Goal: Information Seeking & Learning: Learn about a topic

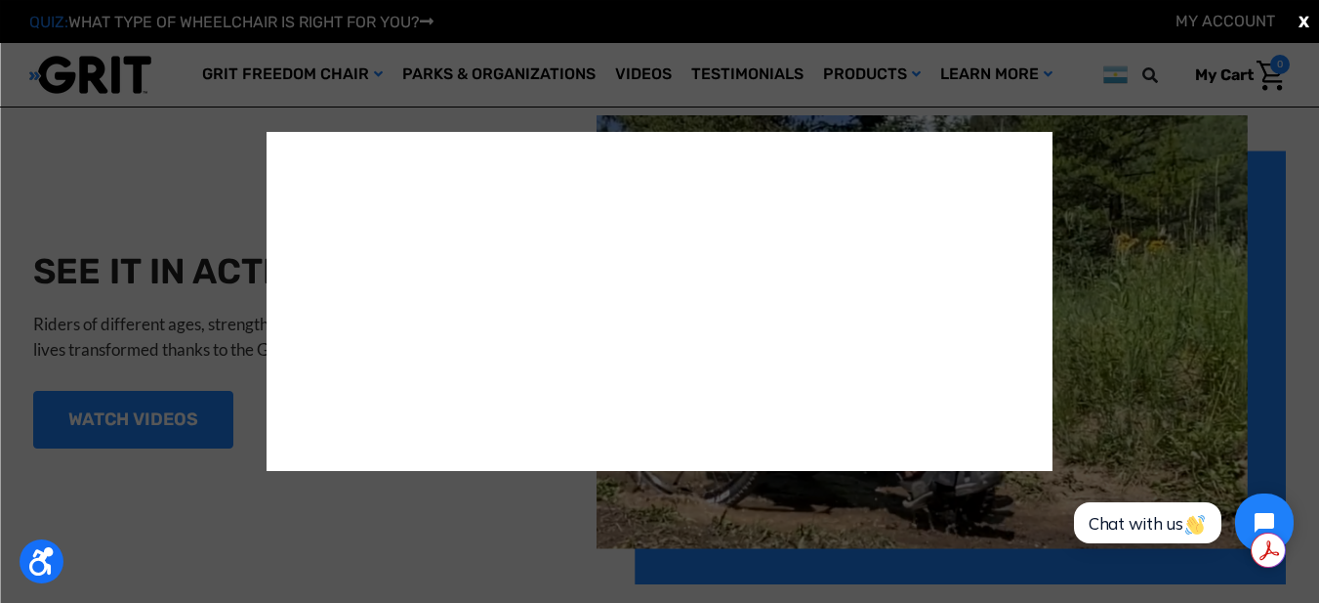
scroll to position [1836, 0]
click at [1301, 16] on span "X" at bounding box center [1304, 21] width 11 height 23
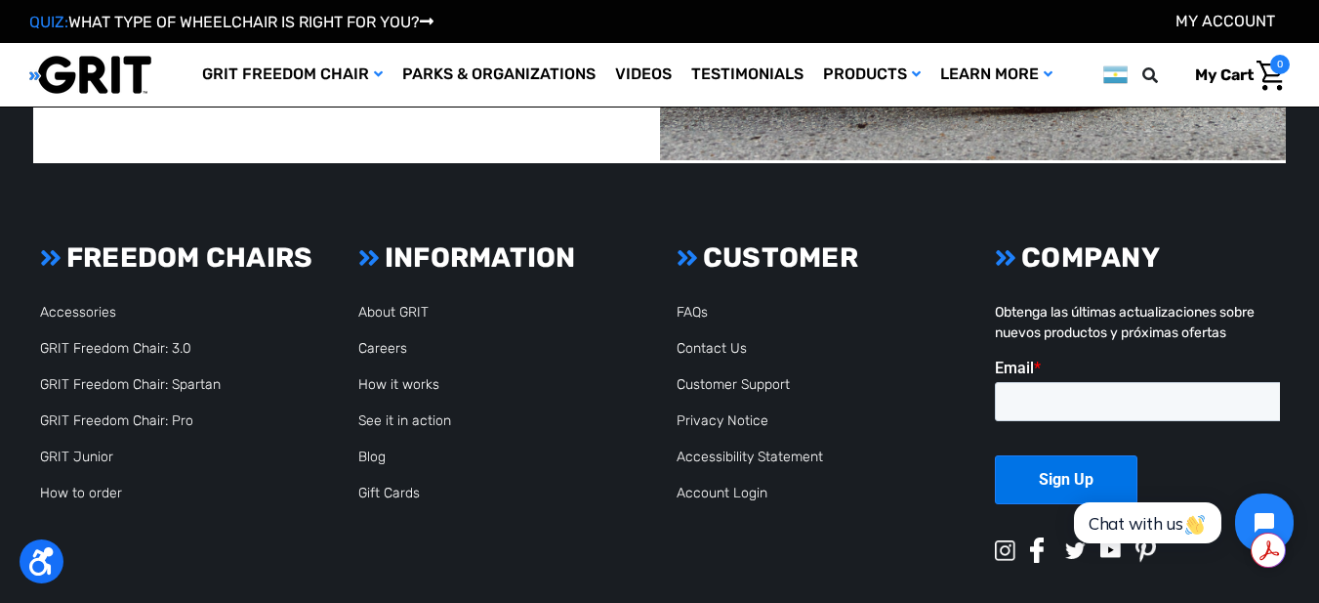
scroll to position [4649, 0]
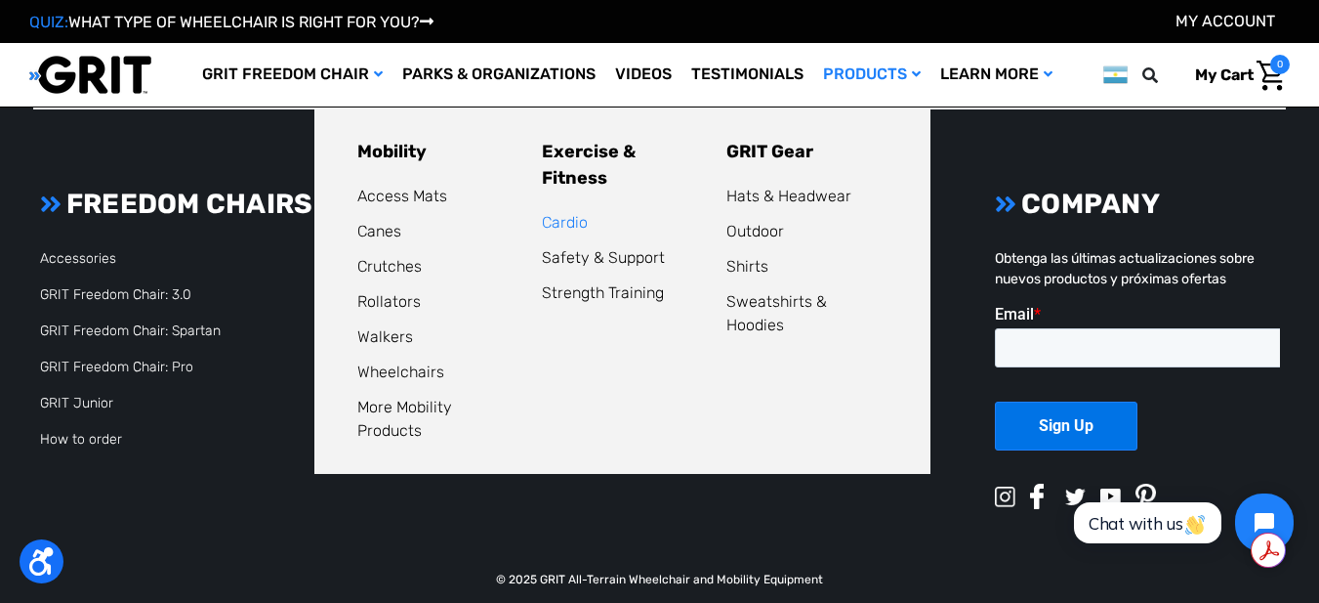
click at [575, 213] on link "Cardio" at bounding box center [565, 222] width 46 height 19
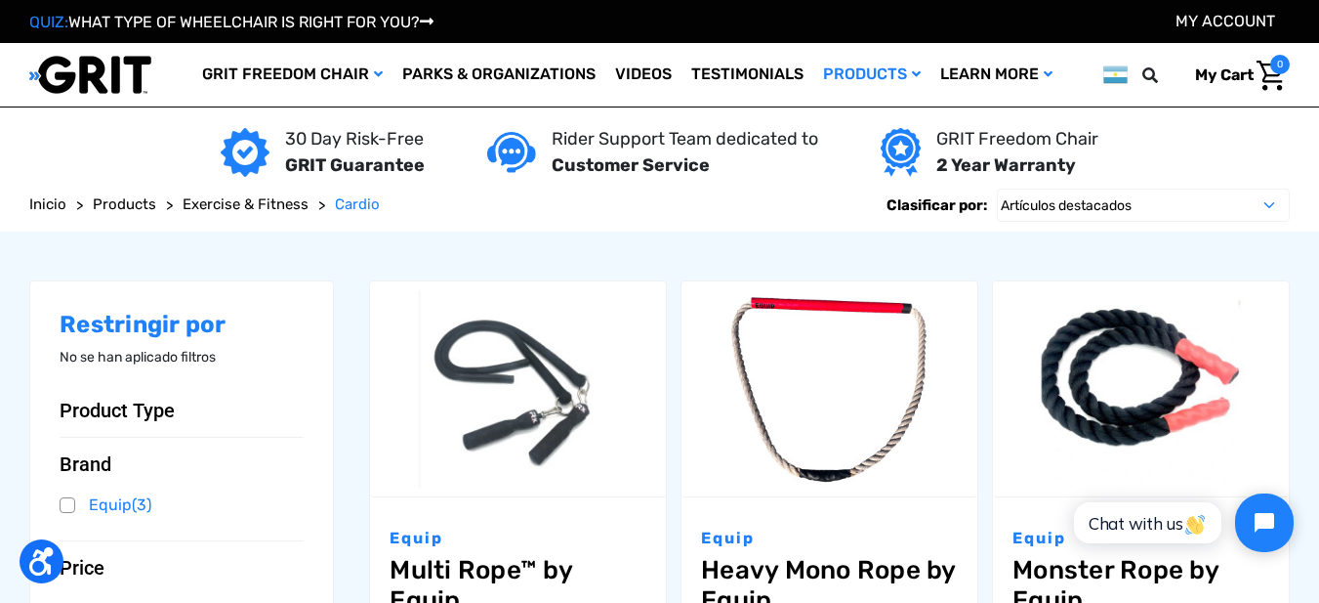
scroll to position [273, 0]
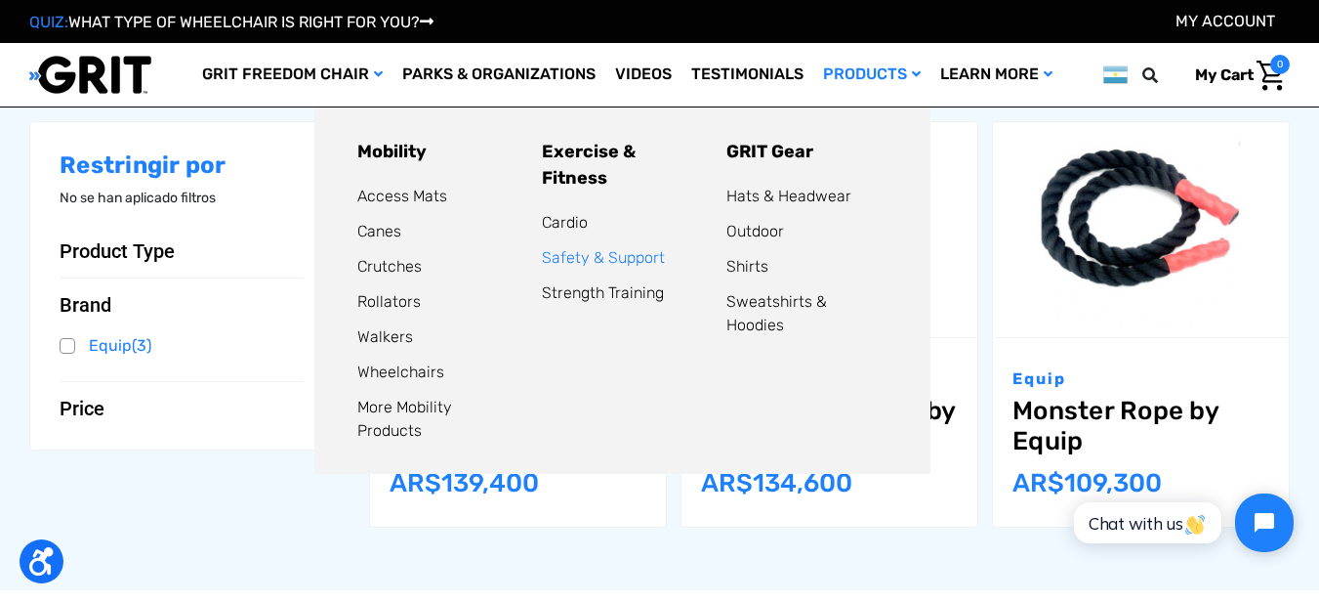
click at [611, 248] on link "Safety & Support" at bounding box center [603, 257] width 123 height 19
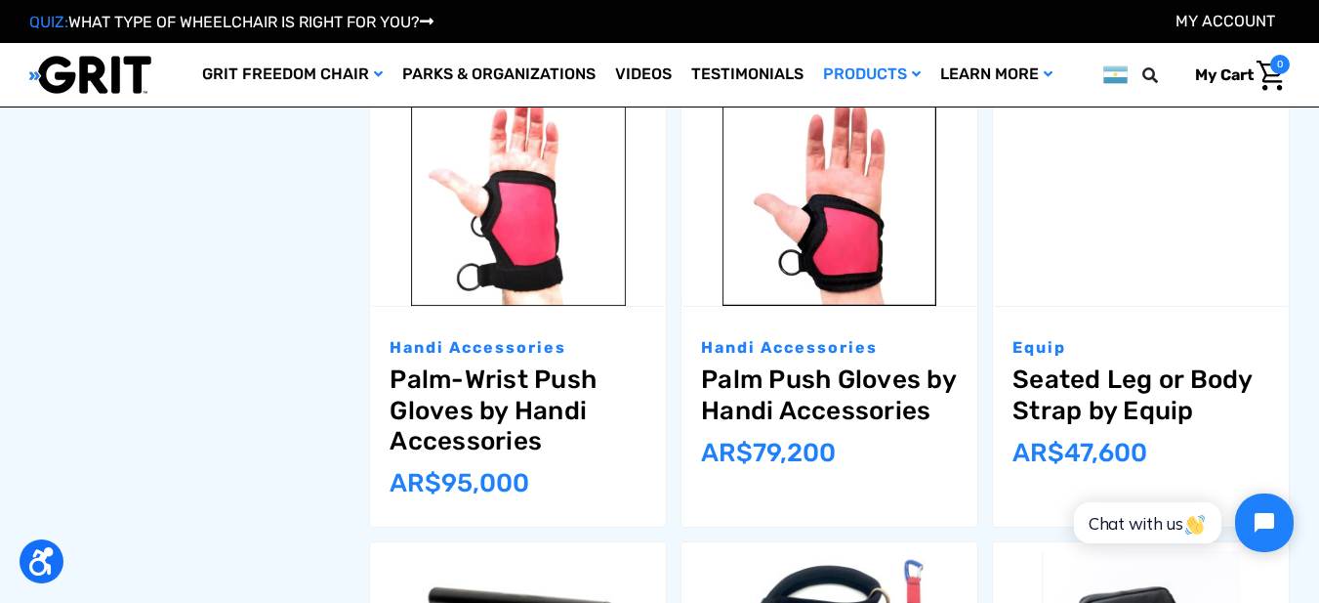
scroll to position [1641, 0]
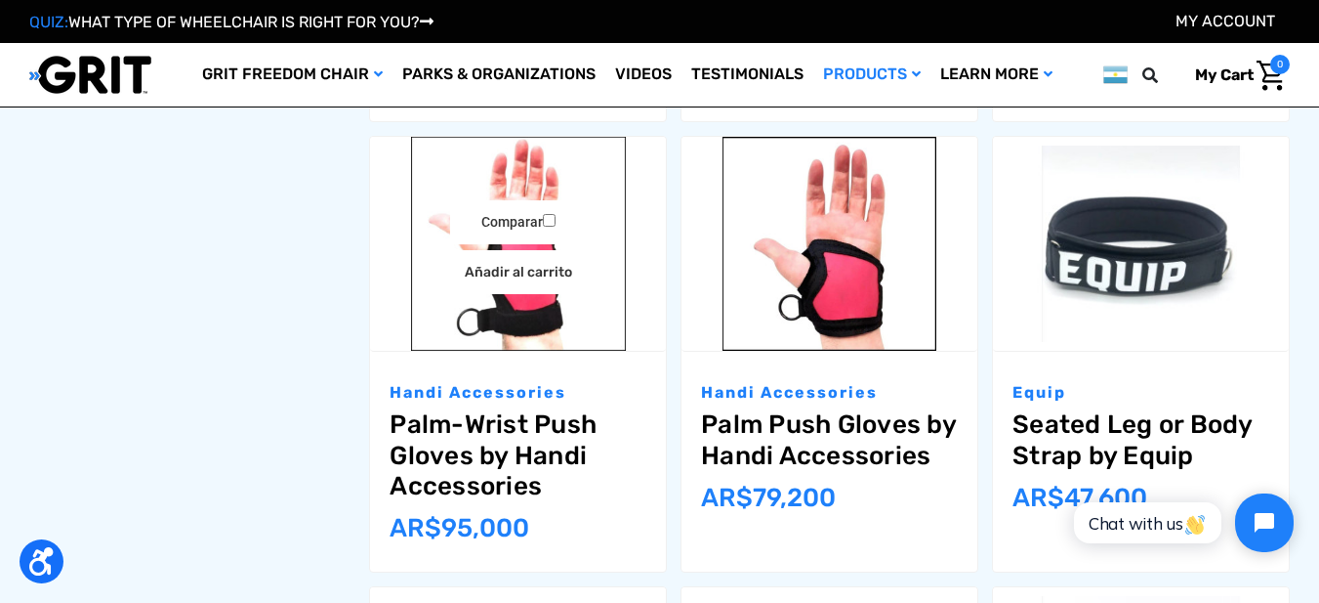
click at [518, 311] on img "Palm-Wrist Push Gloves by Handi Accessories,$59.95\a" at bounding box center [518, 244] width 296 height 215
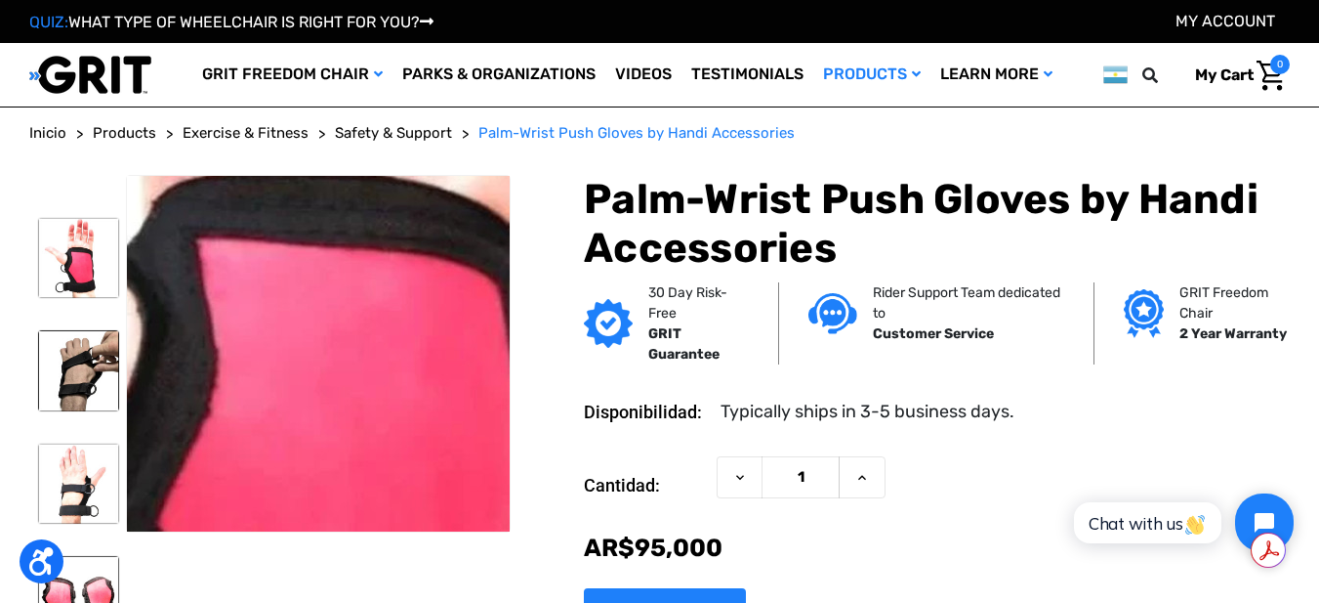
click at [320, 360] on img at bounding box center [313, 335] width 1250 height 1250
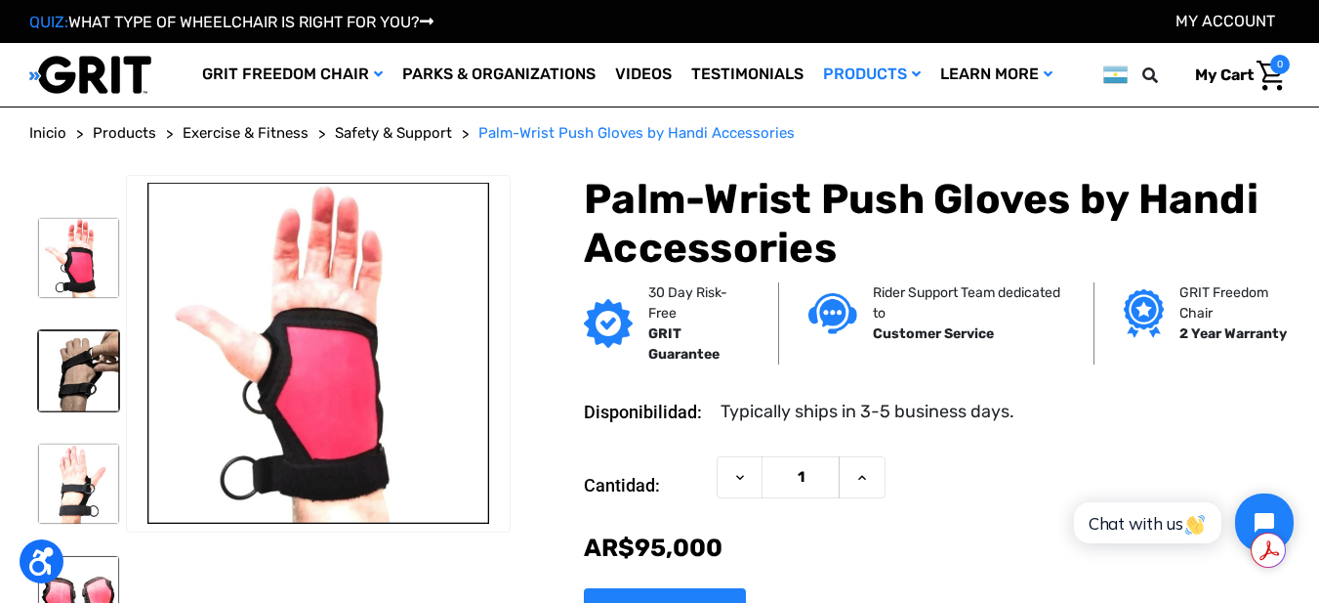
click at [82, 377] on img at bounding box center [78, 370] width 81 height 81
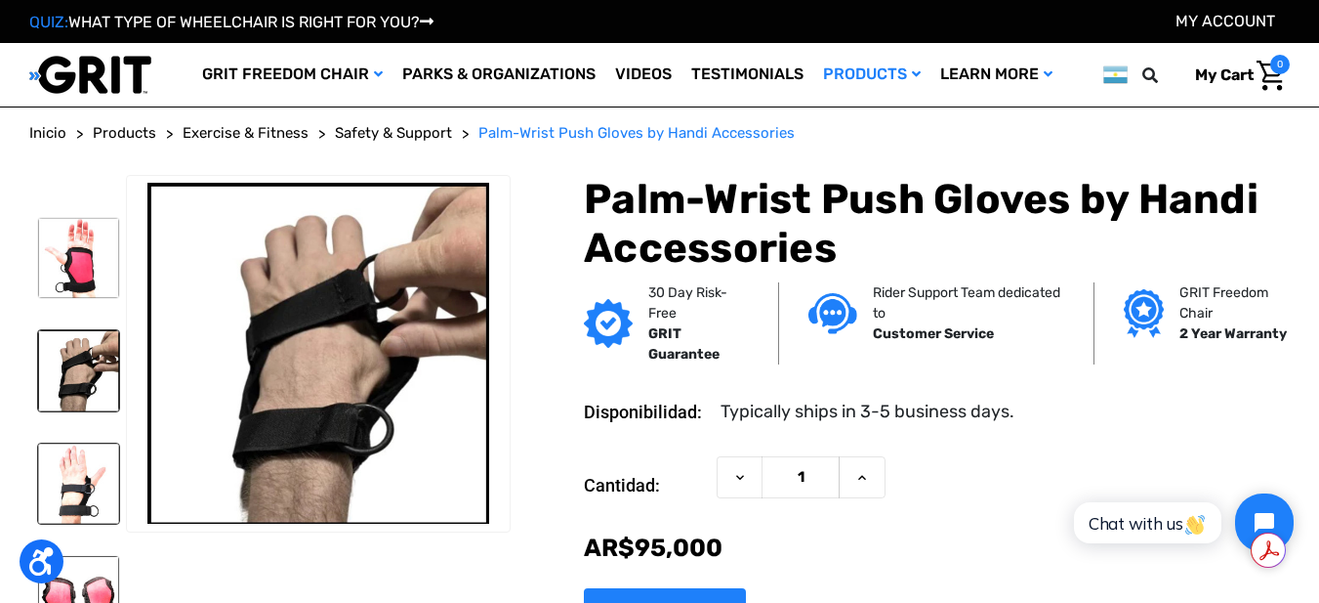
click at [76, 487] on img at bounding box center [78, 483] width 81 height 81
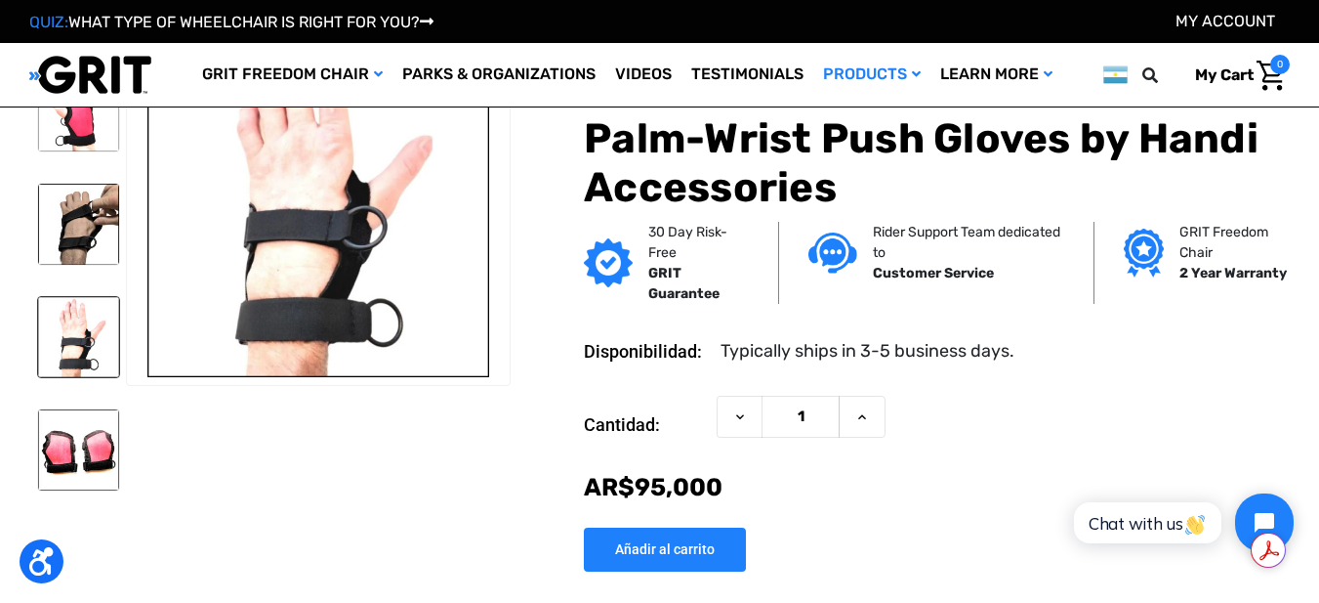
scroll to position [156, 0]
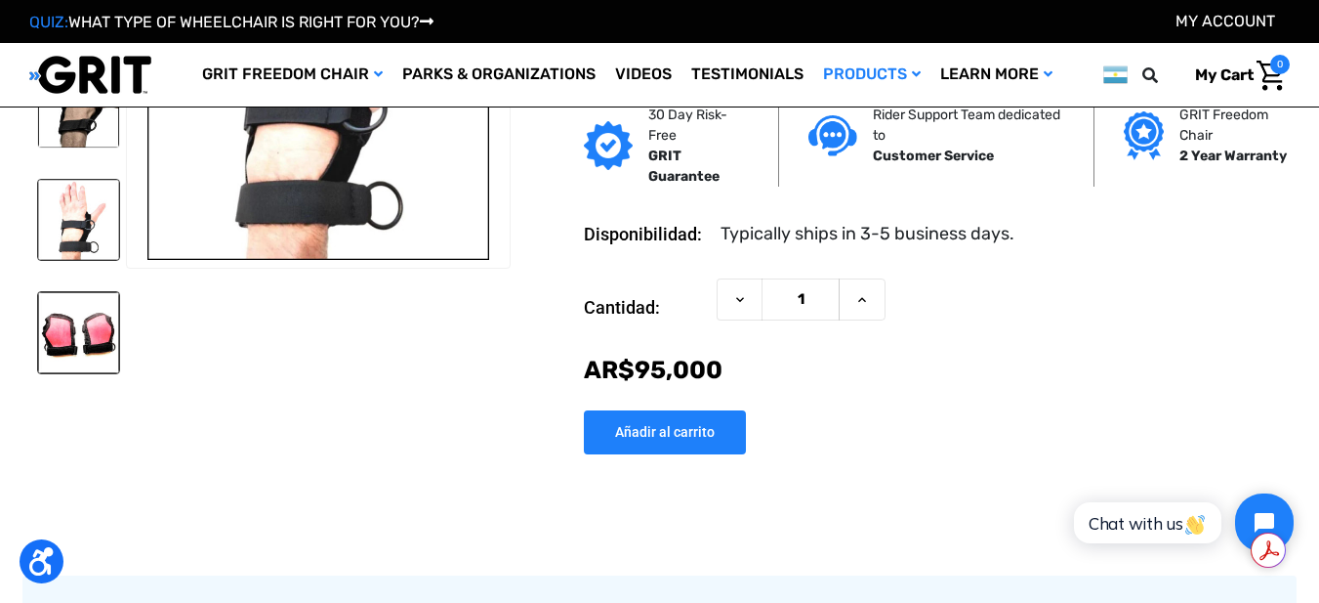
click at [72, 324] on img at bounding box center [78, 332] width 81 height 81
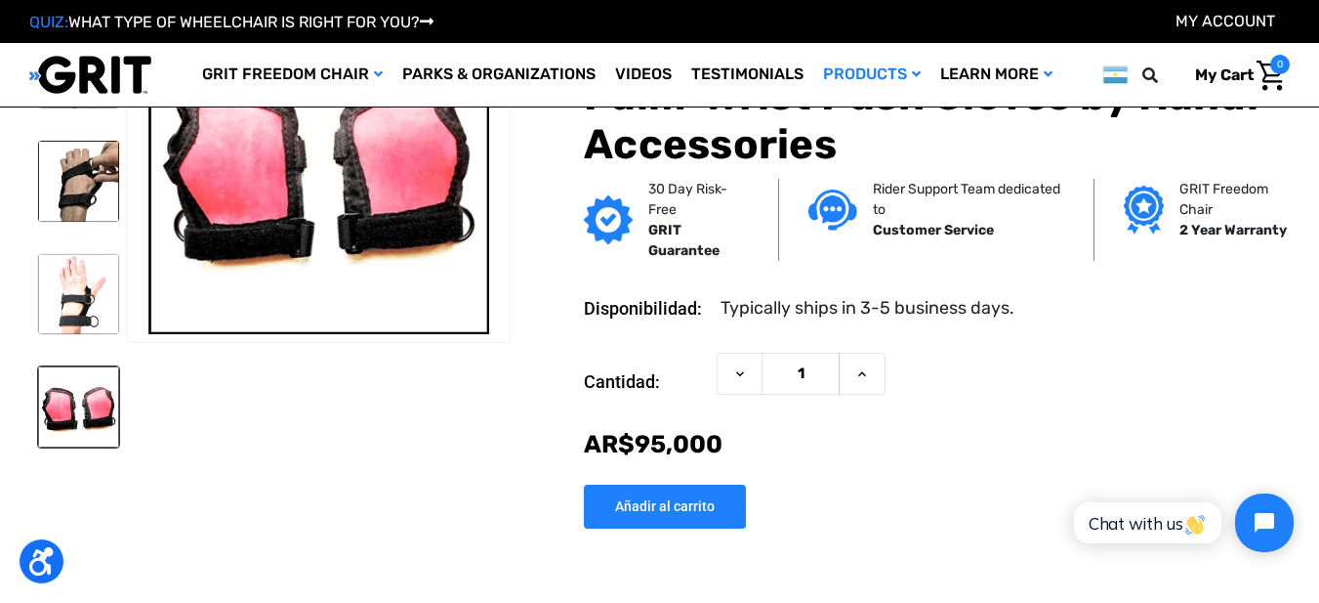
scroll to position [78, 0]
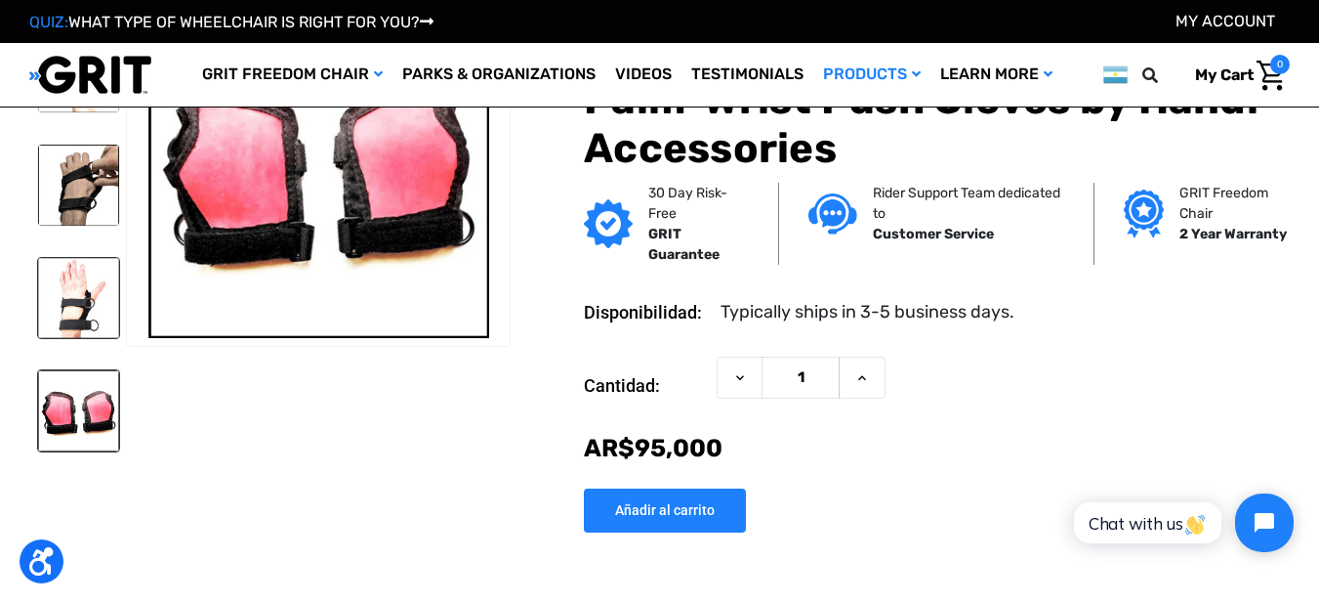
click at [69, 305] on img at bounding box center [78, 298] width 81 height 81
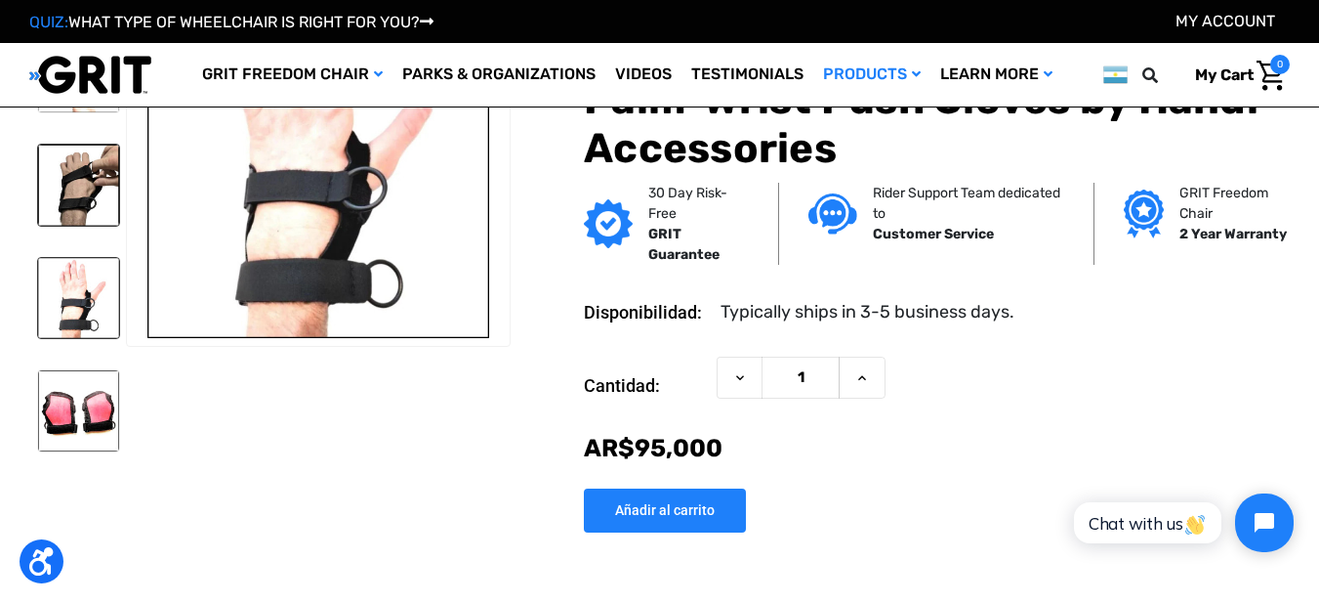
click at [90, 153] on img at bounding box center [78, 185] width 81 height 81
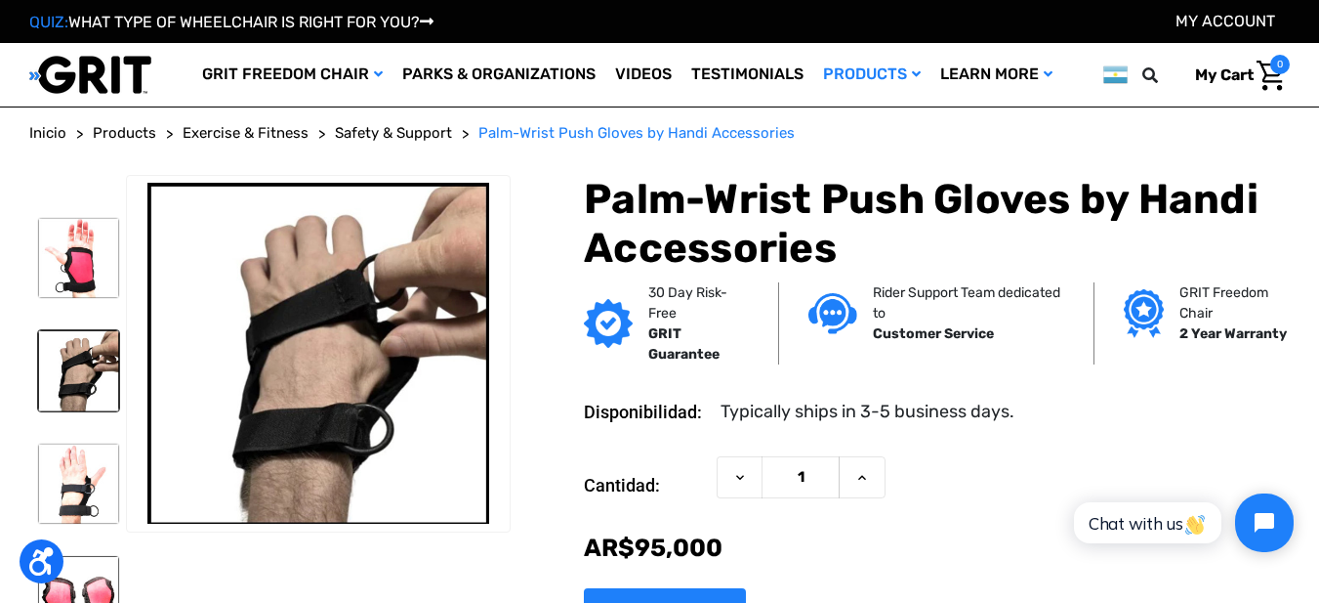
scroll to position [39, 0]
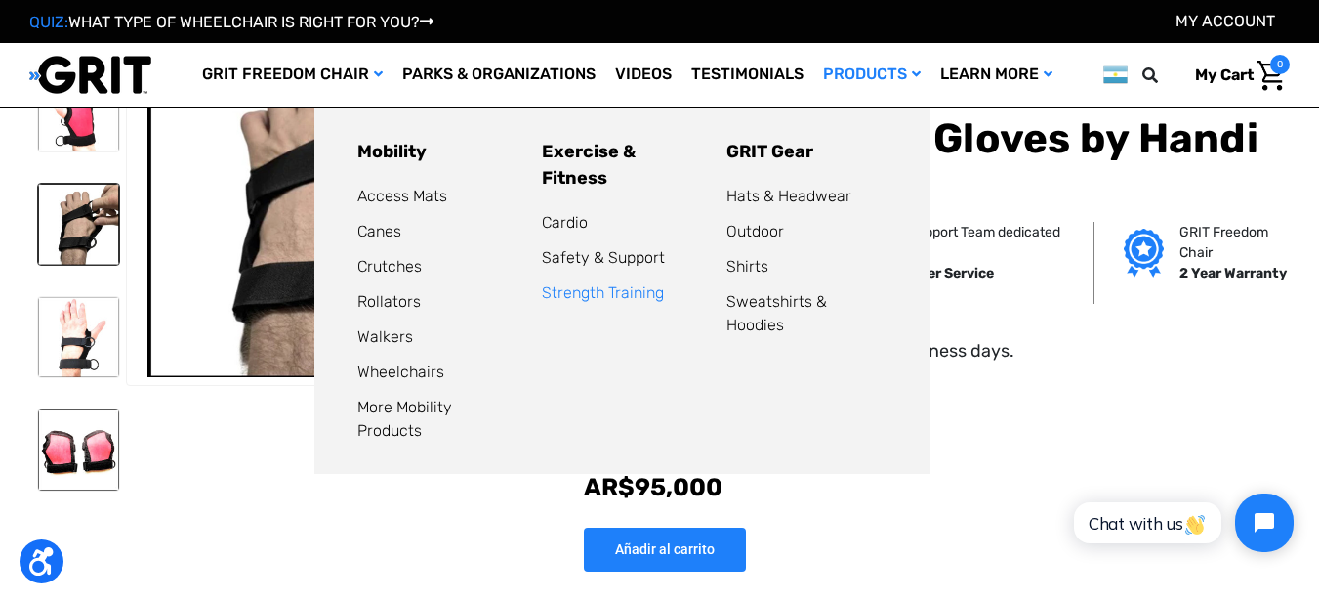
click at [603, 283] on link "Strength Training" at bounding box center [603, 292] width 122 height 19
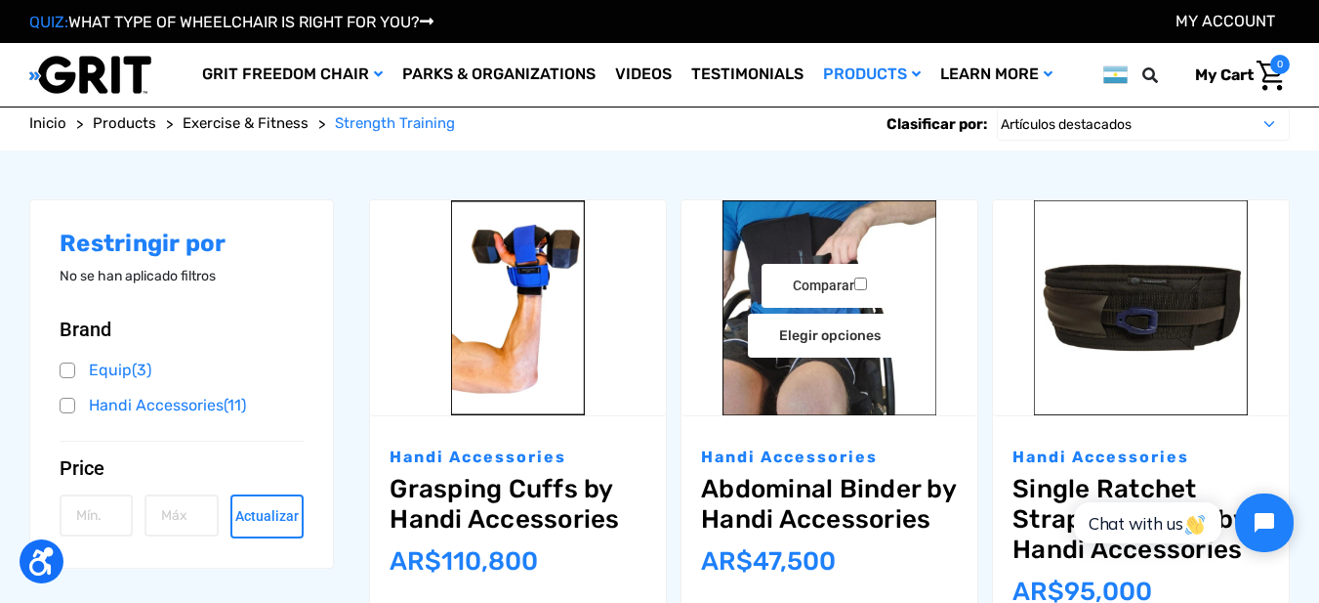
click at [772, 232] on img "Abdominal Binder by Handi Accessories,$29.95\a" at bounding box center [830, 307] width 296 height 215
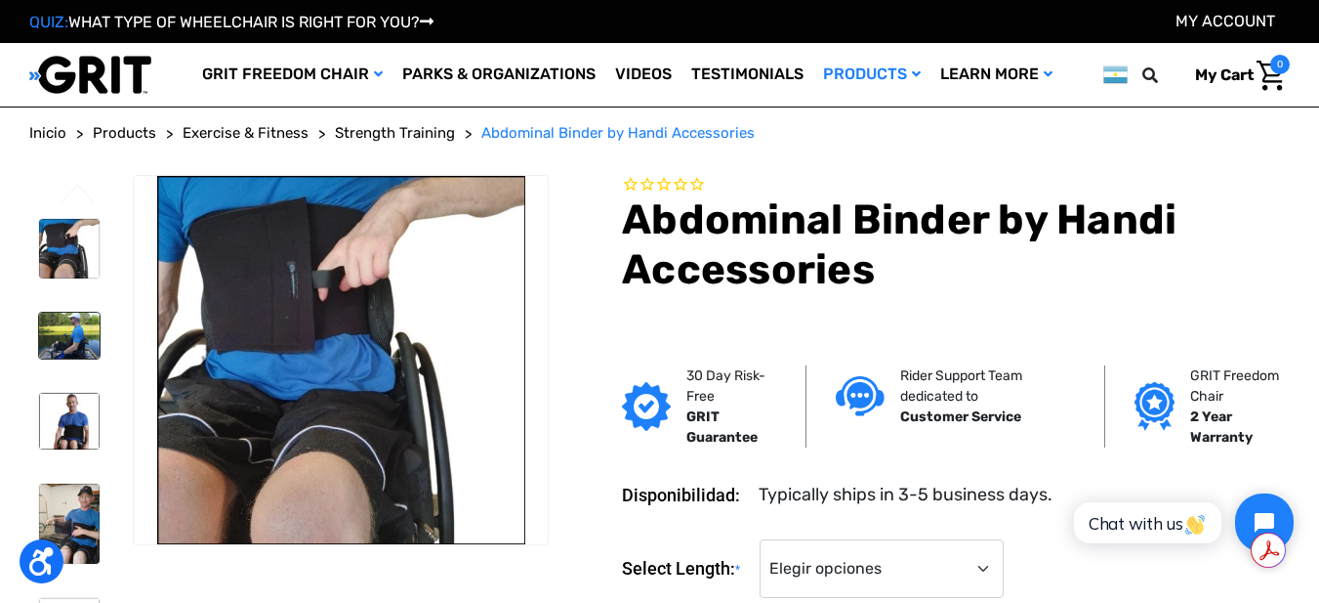
click at [79, 327] on img at bounding box center [69, 335] width 61 height 45
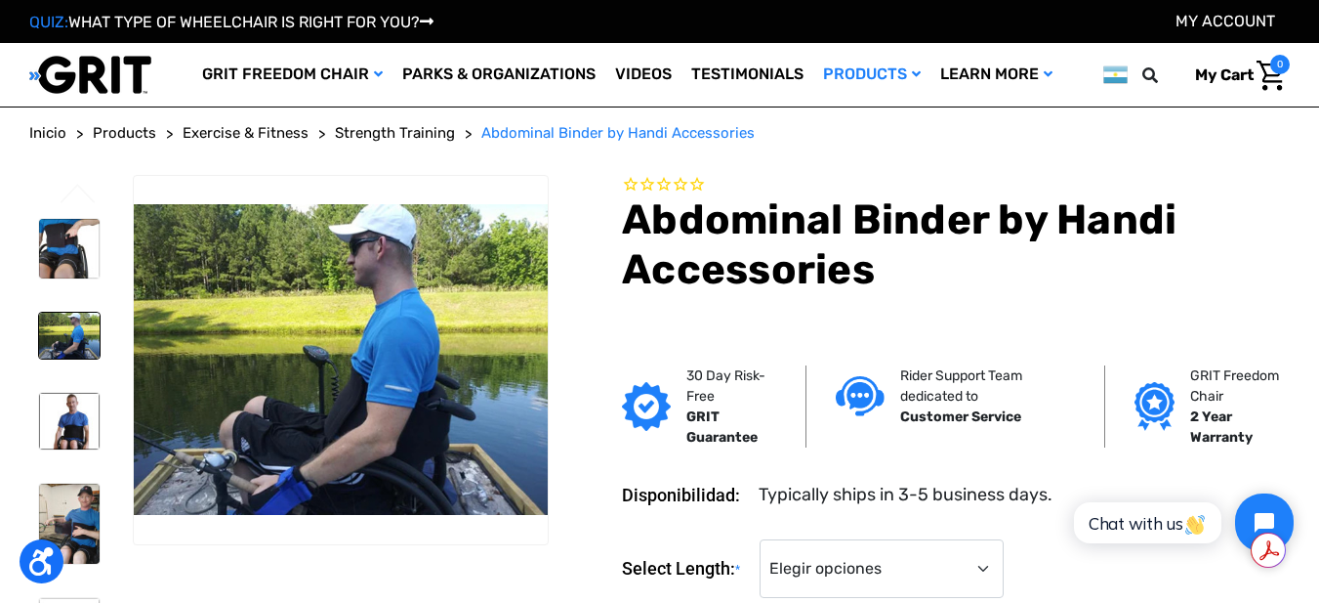
click at [79, 327] on img at bounding box center [69, 335] width 61 height 45
click at [76, 424] on img at bounding box center [69, 421] width 61 height 57
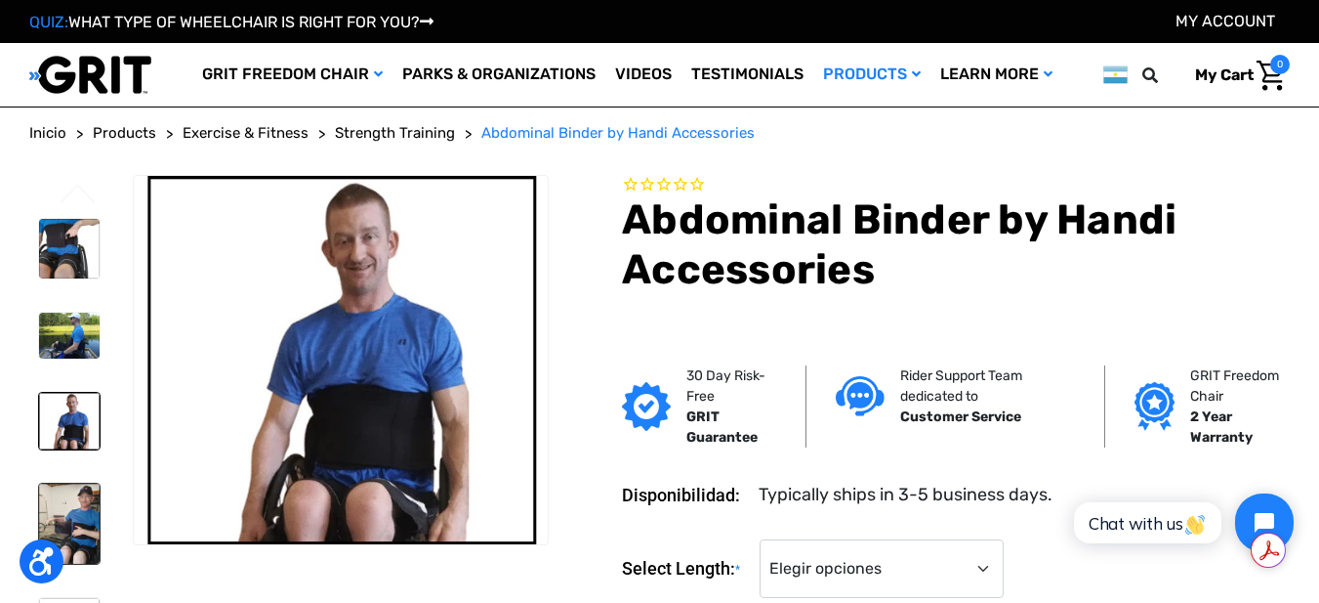
click at [68, 516] on img at bounding box center [69, 523] width 61 height 81
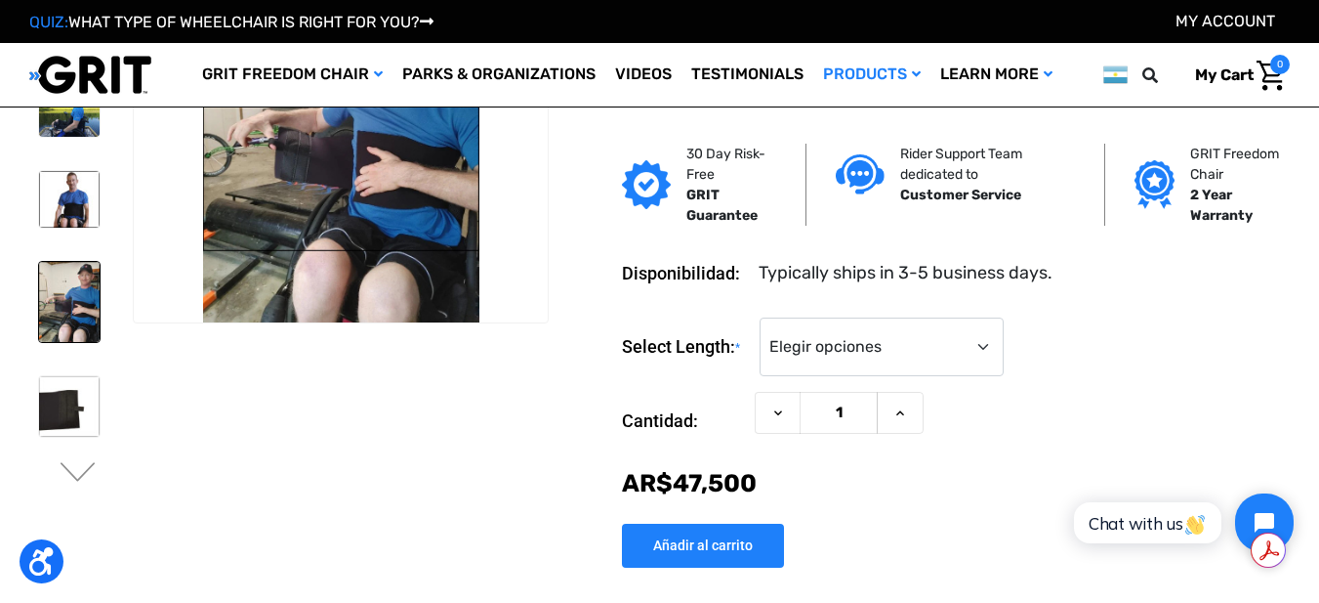
scroll to position [156, 0]
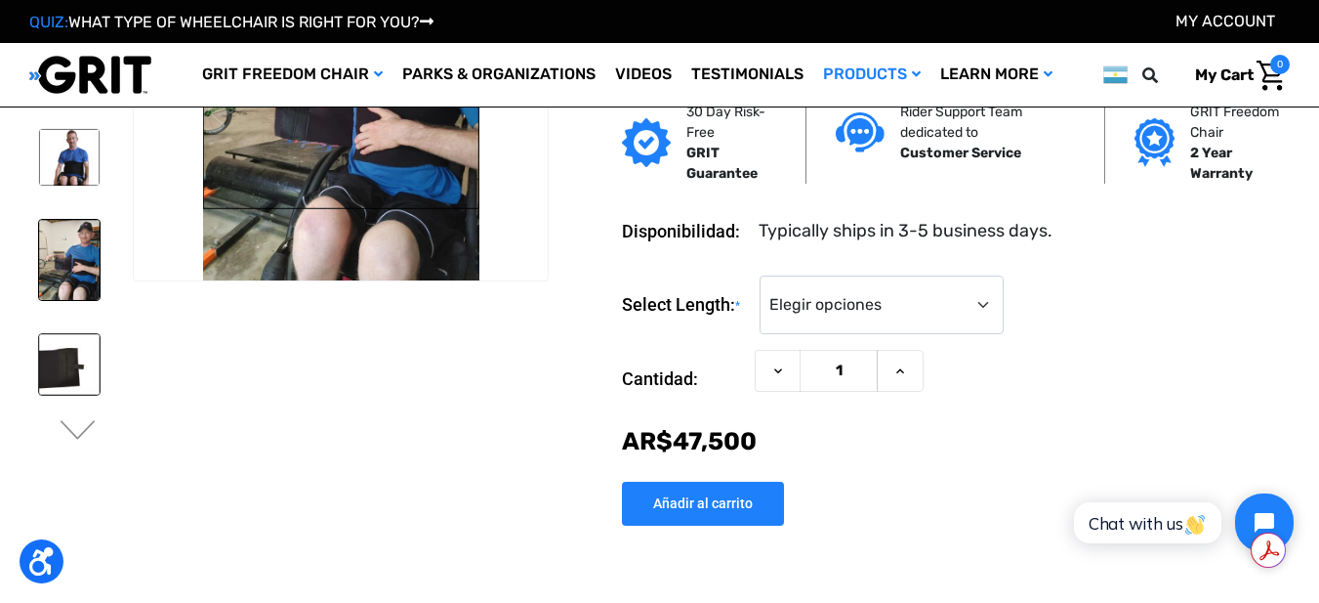
click at [56, 364] on img at bounding box center [69, 364] width 61 height 61
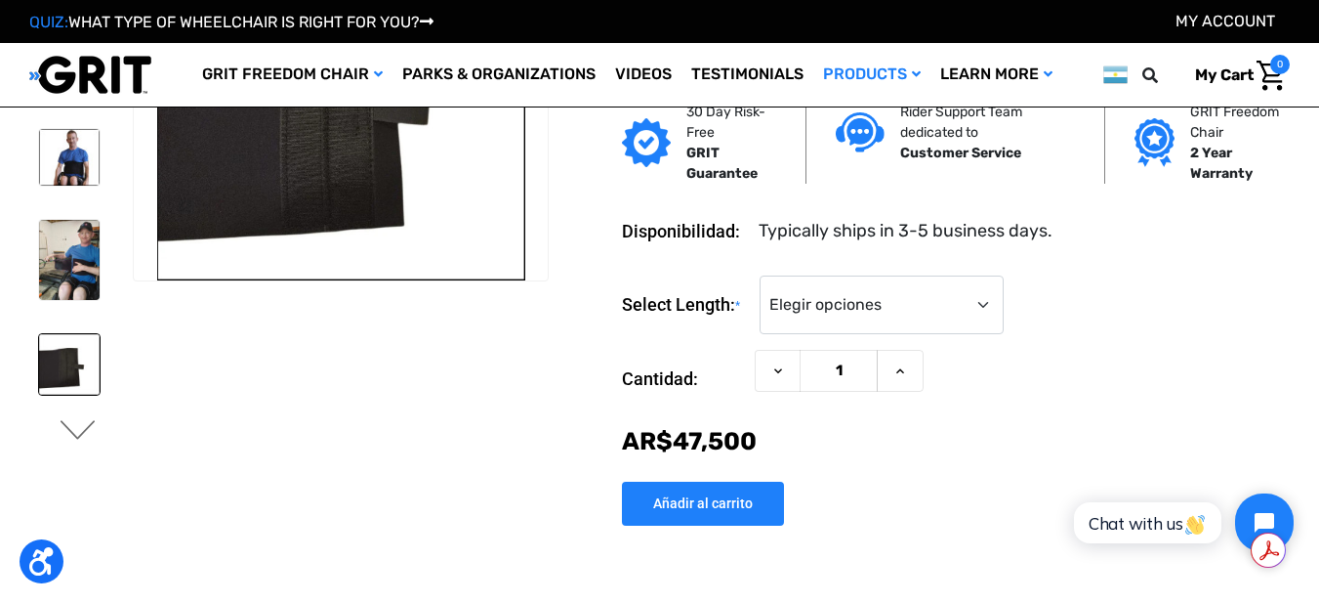
click at [74, 437] on button "Next" at bounding box center [78, 431] width 41 height 23
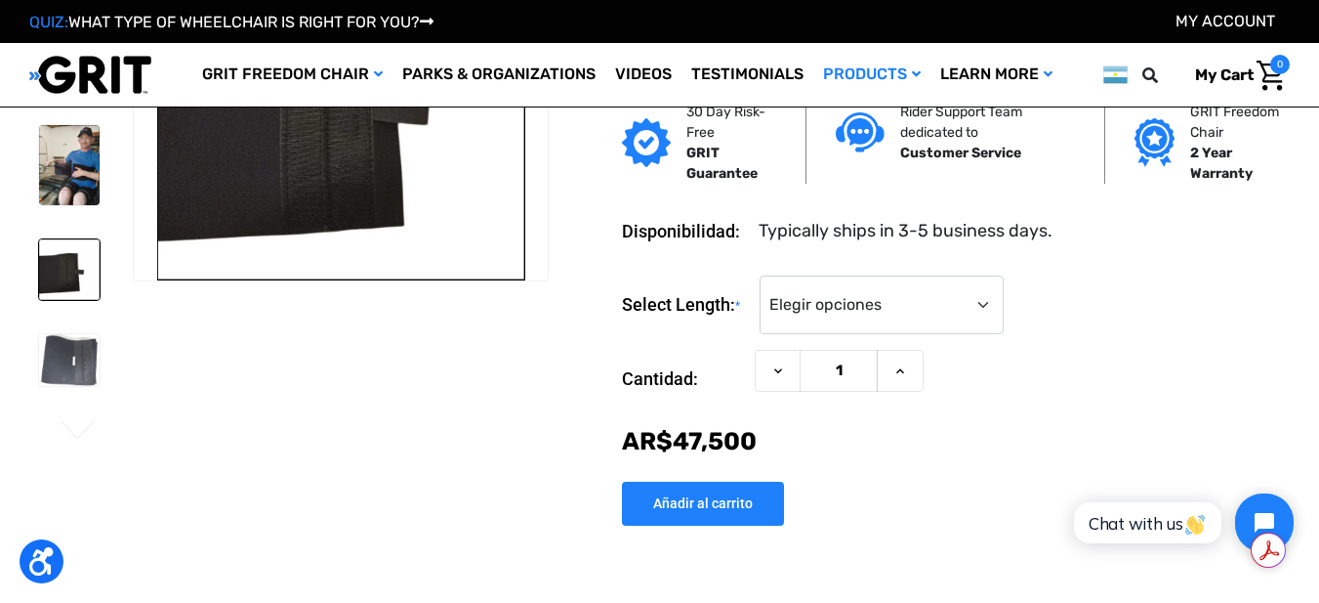
scroll to position [110, 0]
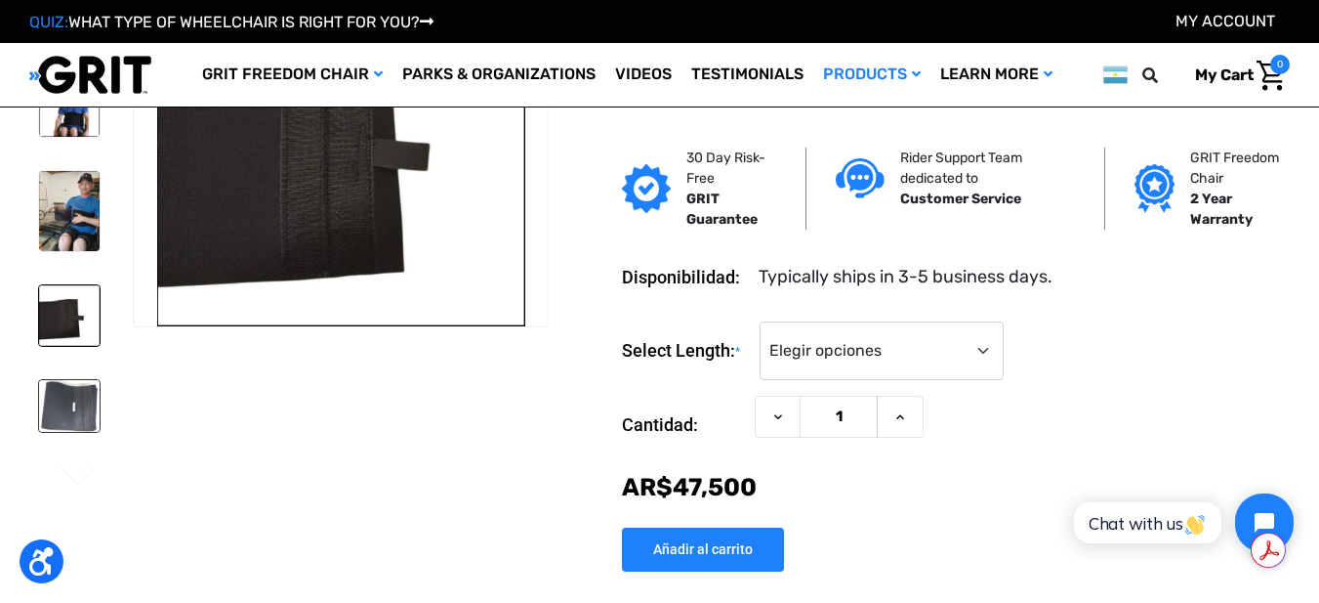
click at [69, 384] on img at bounding box center [69, 406] width 61 height 52
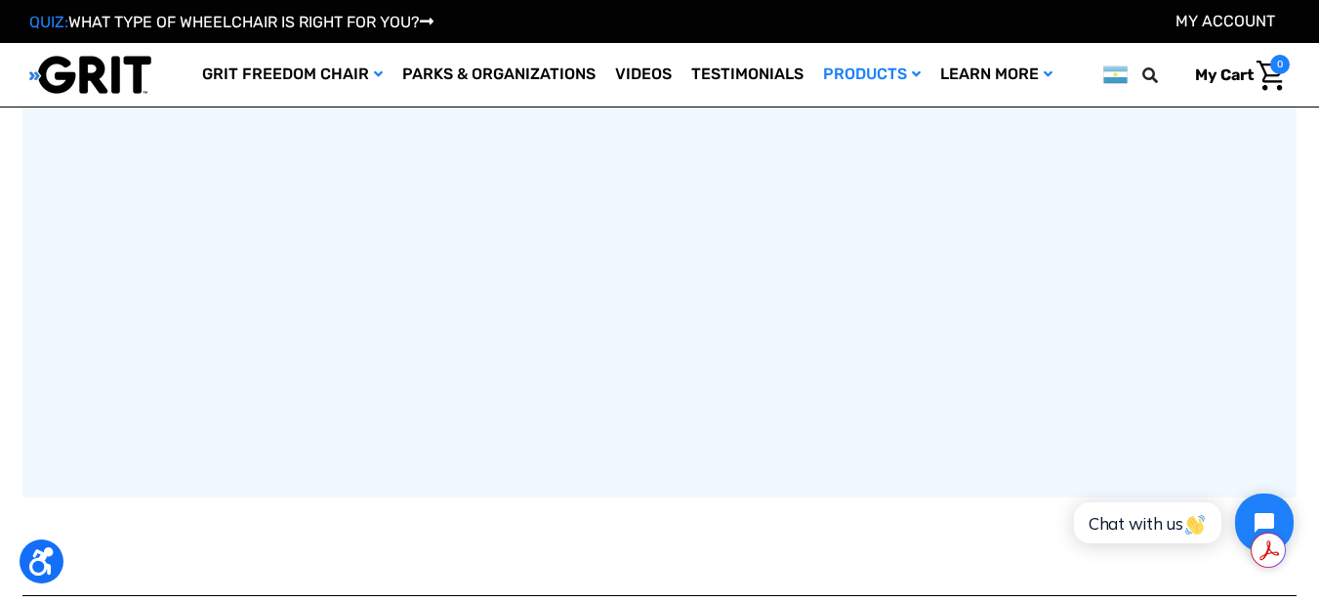
scroll to position [1172, 0]
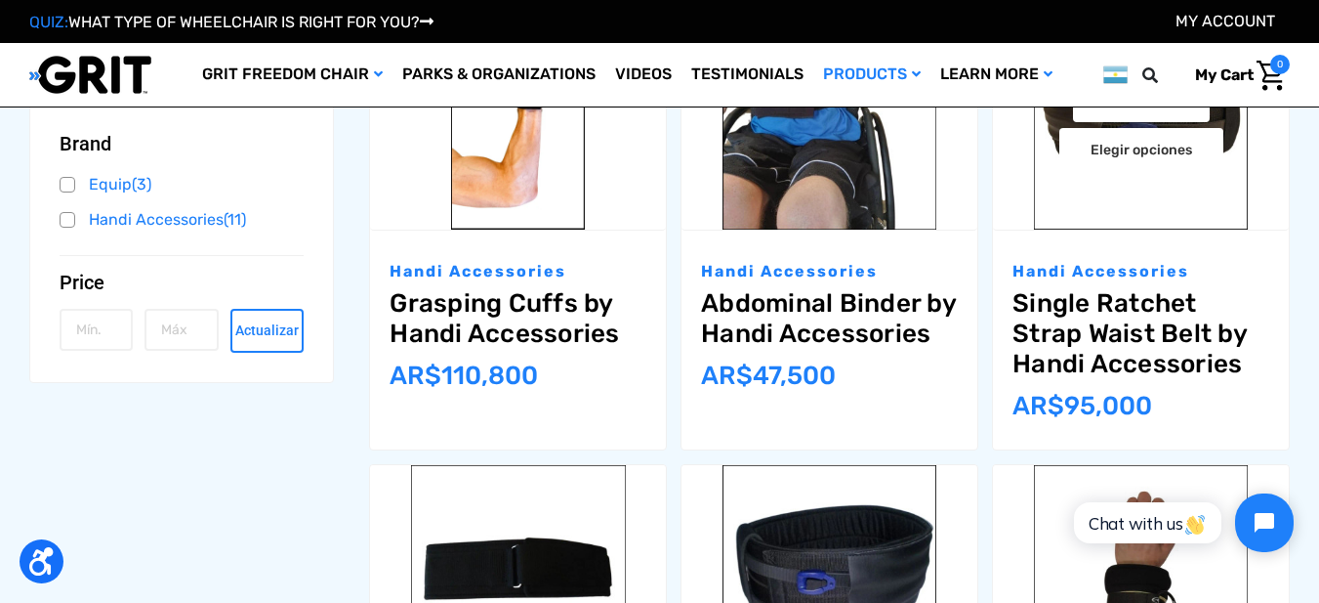
click at [1122, 196] on img "Single Ratchet Strap Waist Belt by Handi Accessories,$59.95\a" at bounding box center [1141, 122] width 296 height 215
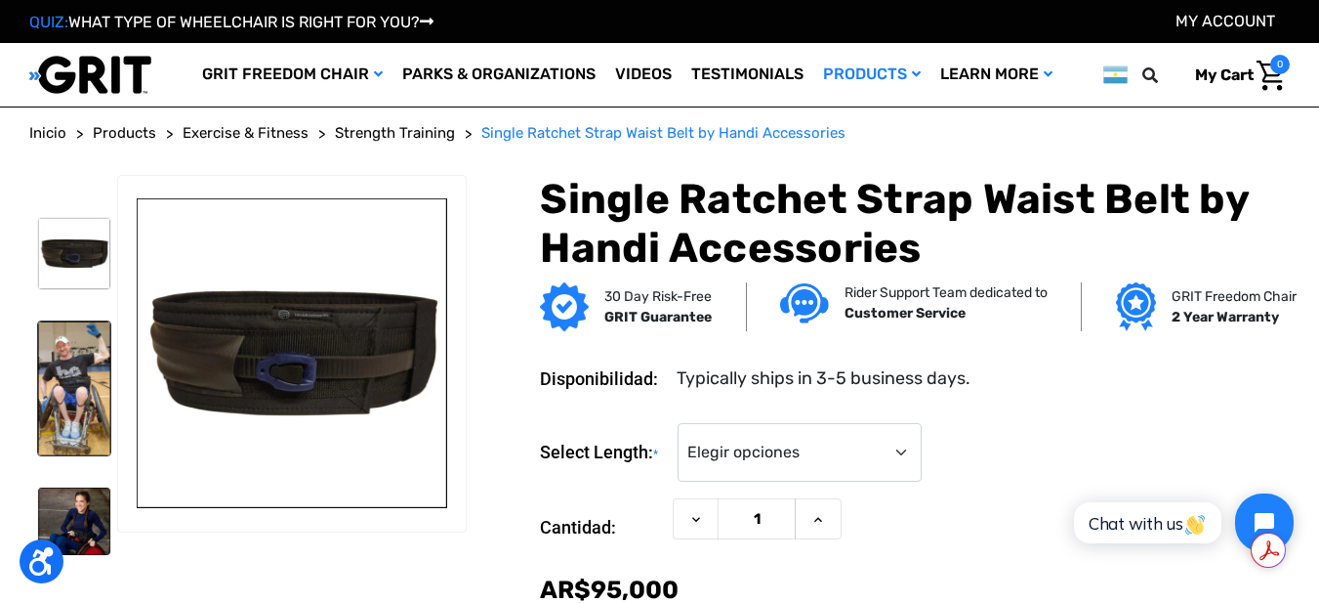
click at [76, 369] on img at bounding box center [74, 388] width 72 height 134
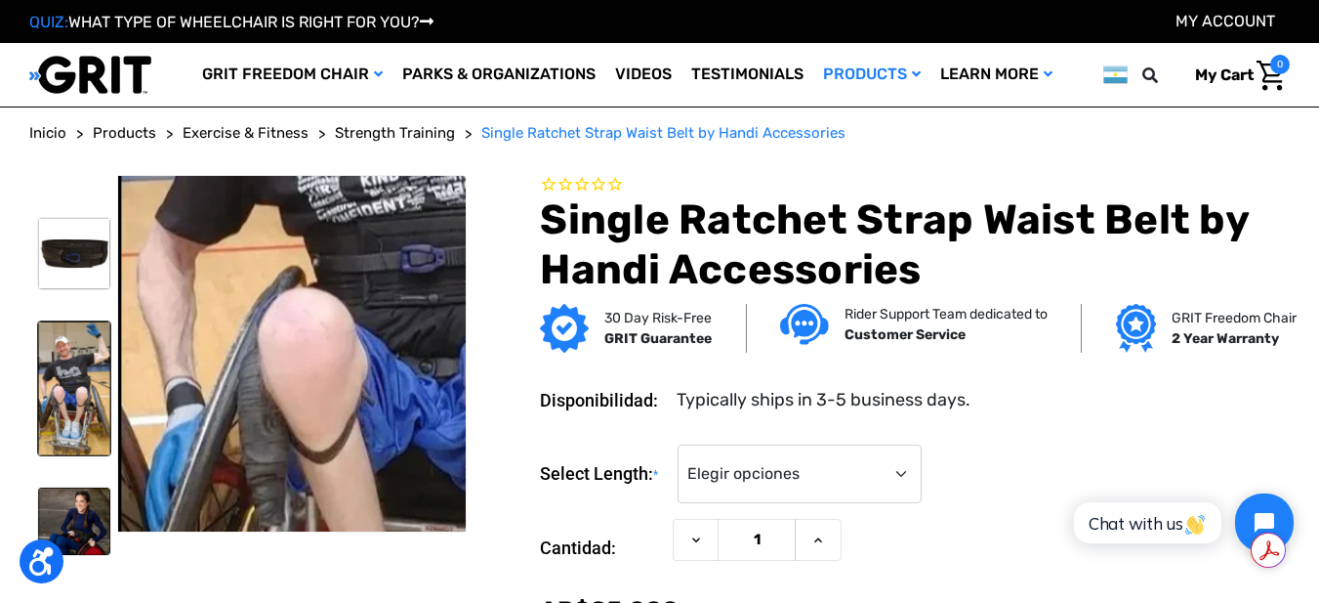
click at [283, 339] on img at bounding box center [451, 312] width 671 height 1250
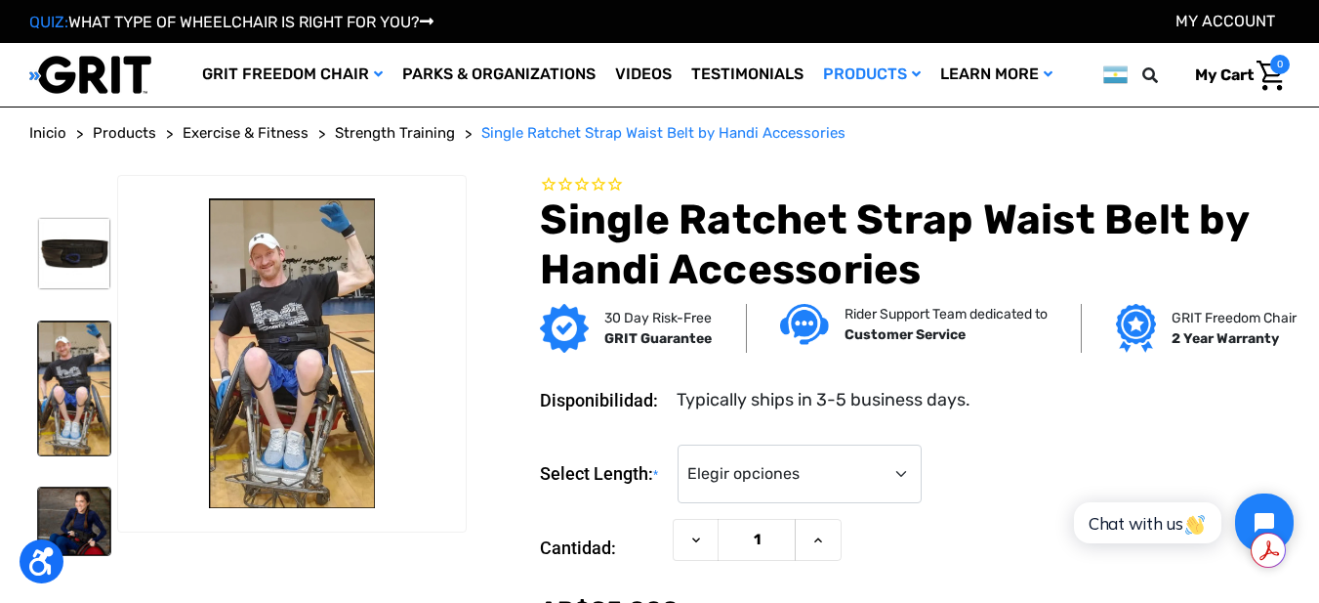
click at [83, 509] on img at bounding box center [74, 520] width 72 height 67
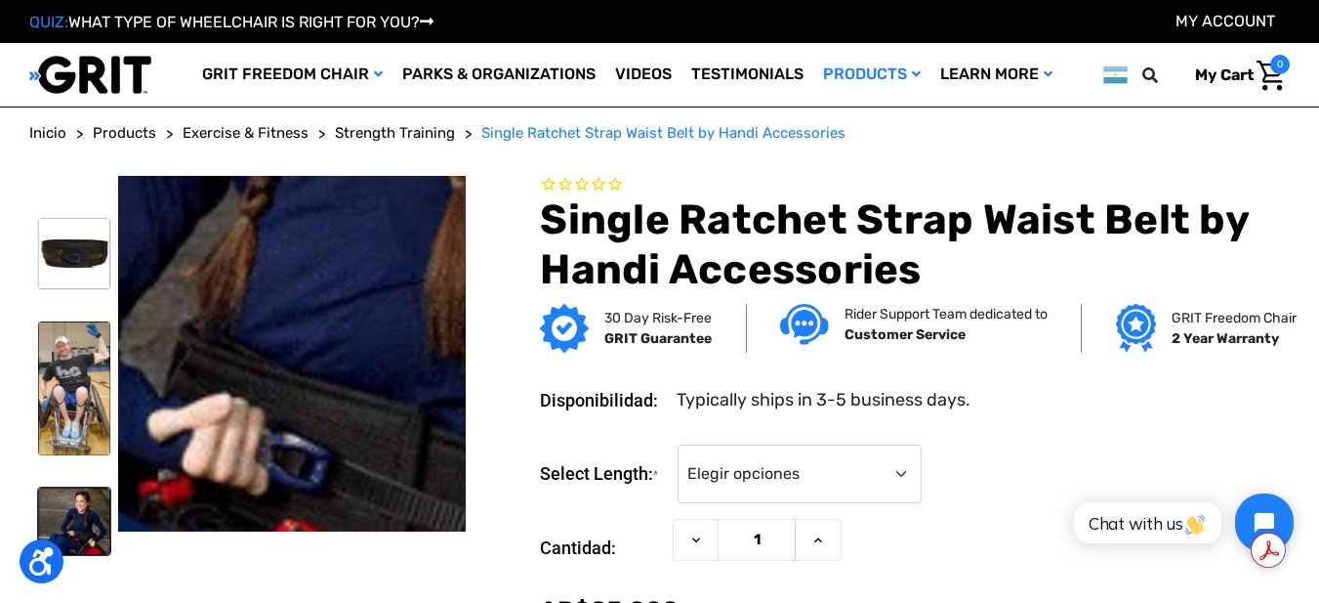
click at [307, 406] on img at bounding box center [258, 231] width 1250 height 1175
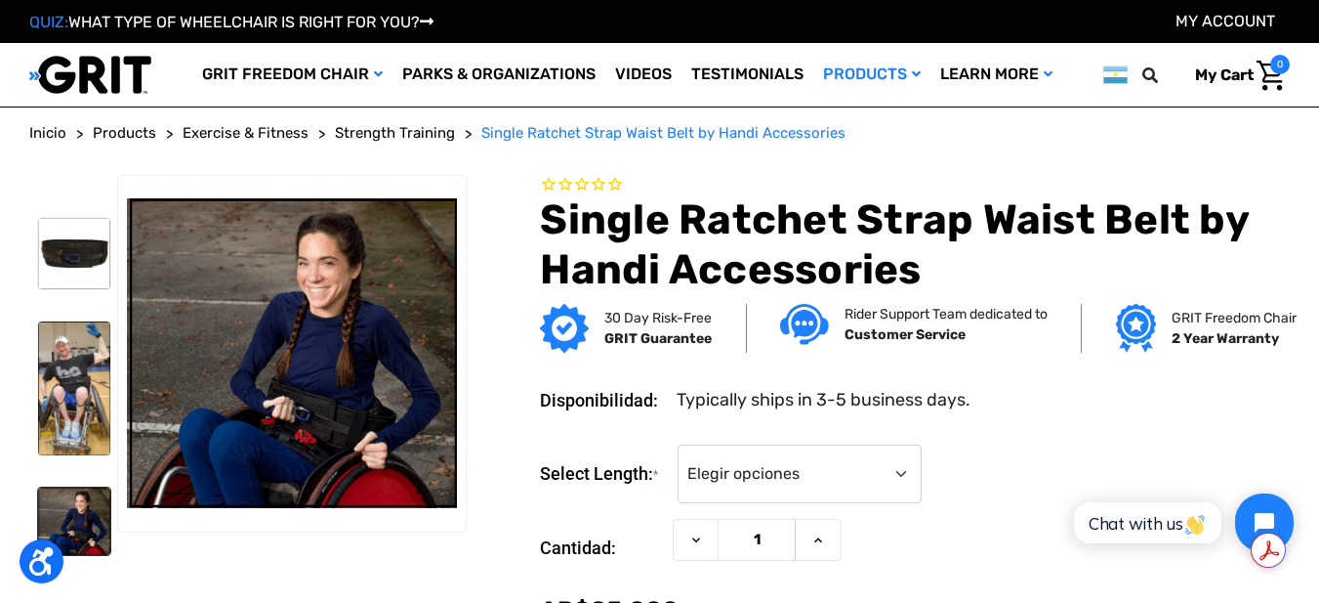
click at [87, 521] on img at bounding box center [74, 520] width 72 height 67
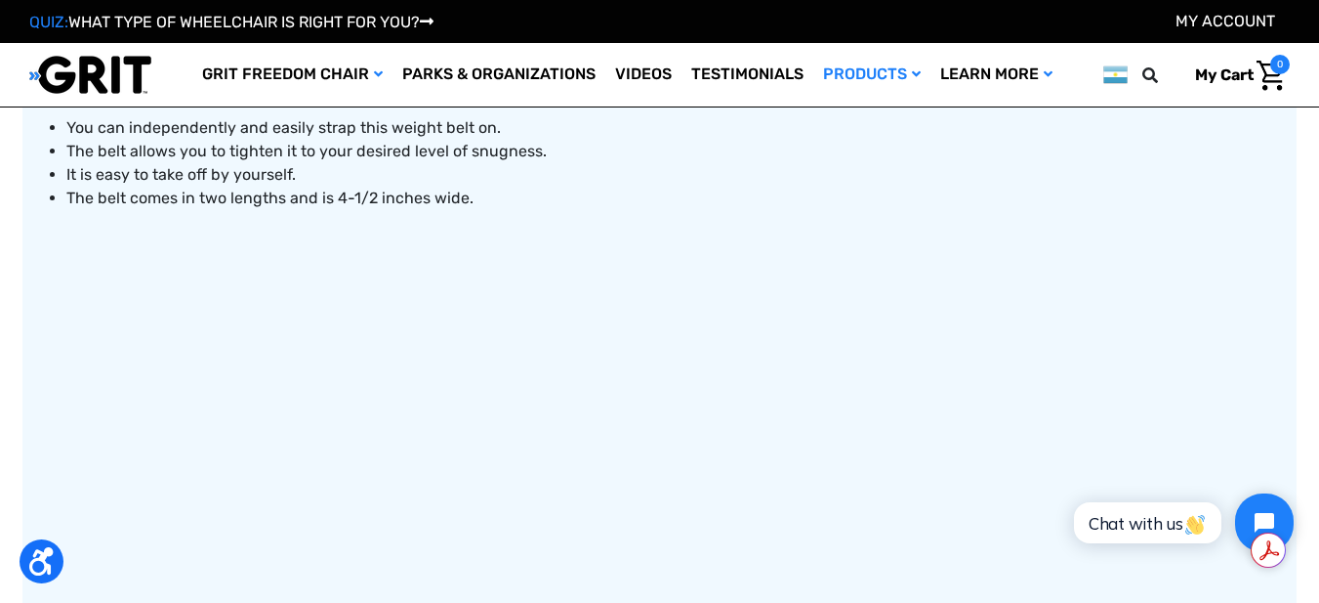
scroll to position [977, 0]
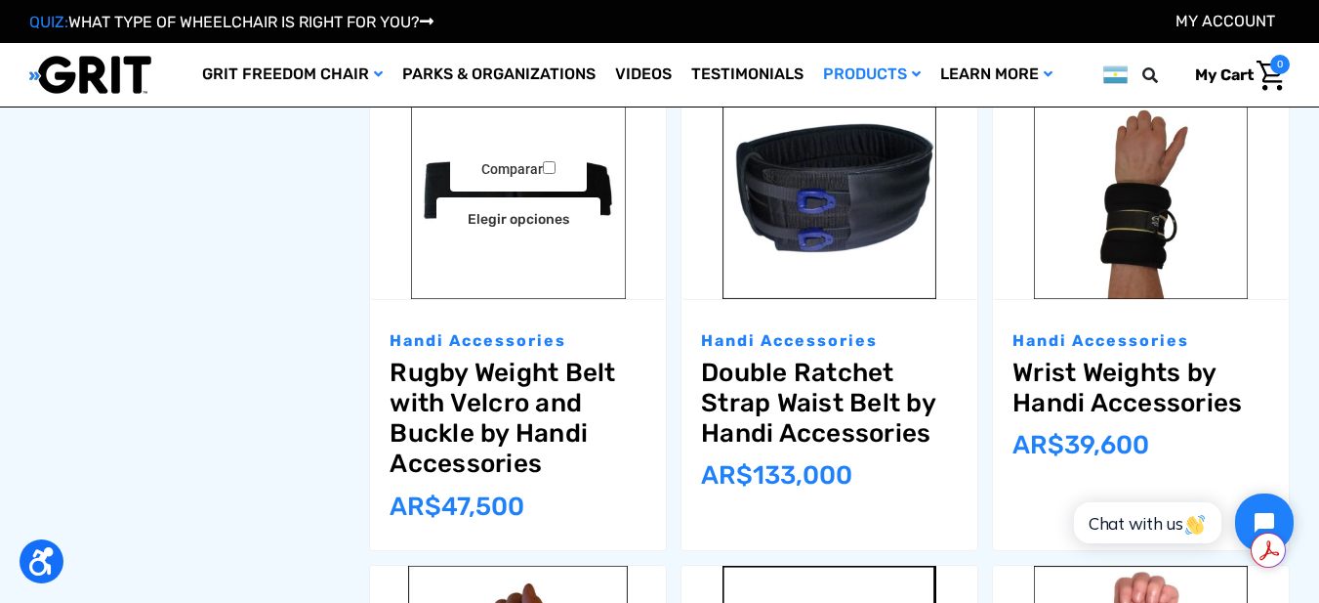
click at [464, 273] on img "Rugby Weight Belt with Velcro and Buckle by Handi Accessories,$29.95\a" at bounding box center [518, 191] width 296 height 215
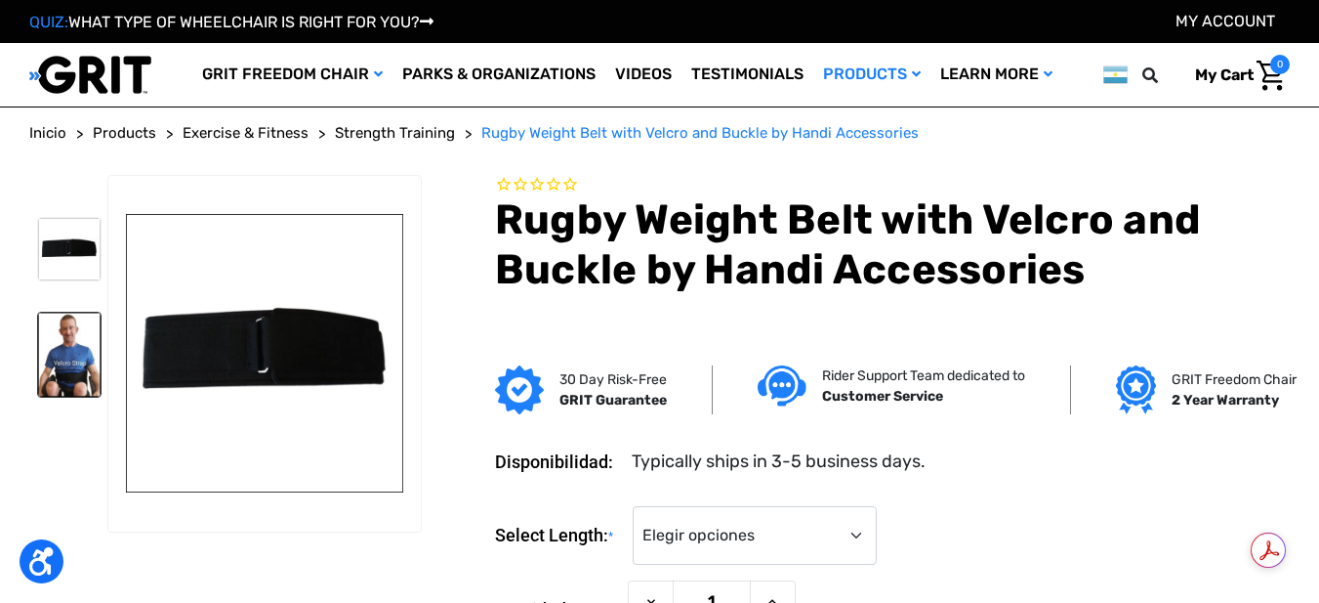
click at [68, 365] on img at bounding box center [69, 355] width 63 height 84
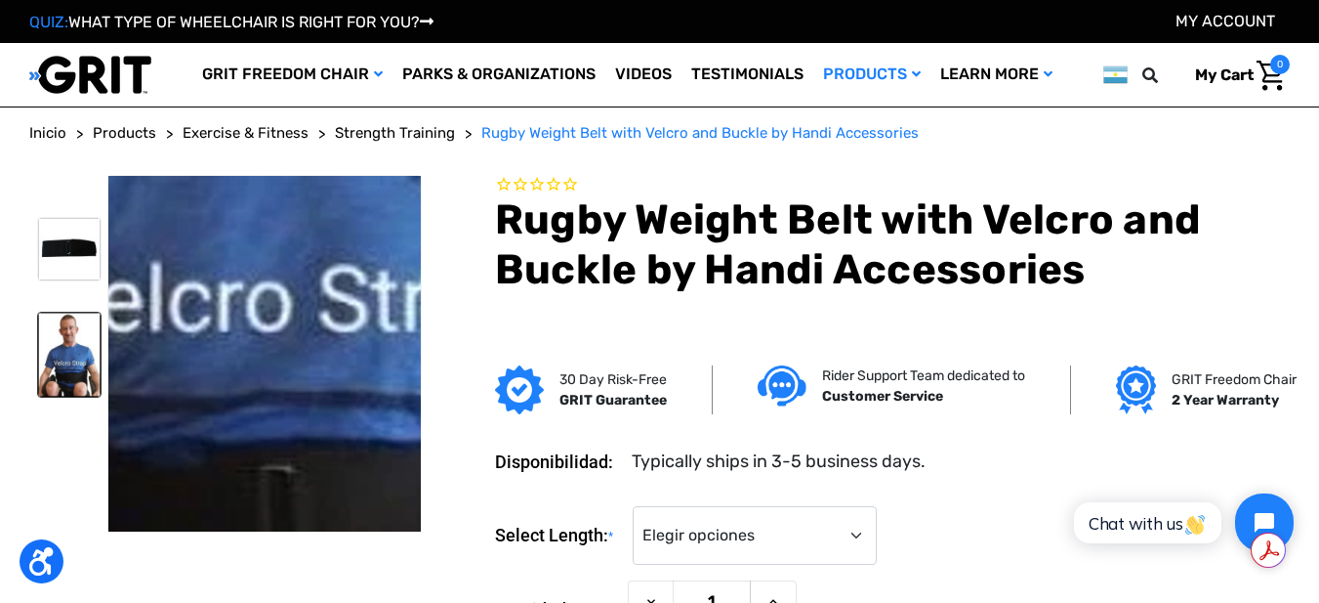
click at [261, 424] on img at bounding box center [274, 176] width 936 height 1250
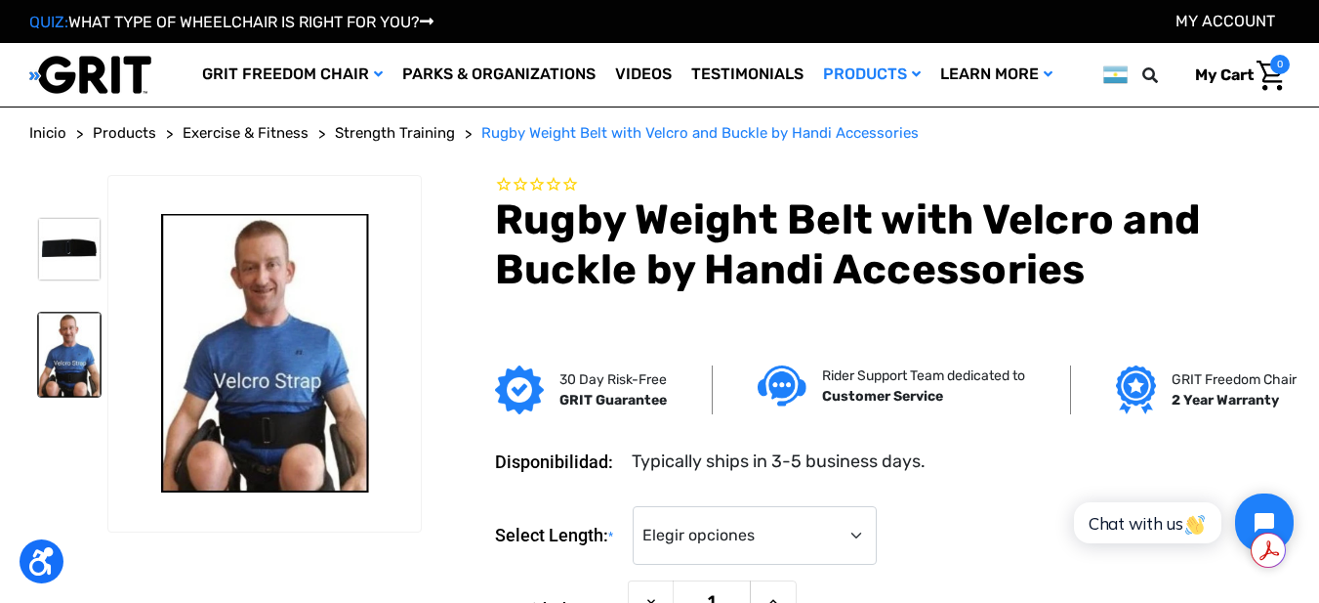
click at [63, 369] on img at bounding box center [69, 355] width 63 height 84
click at [70, 470] on section at bounding box center [225, 454] width 406 height 558
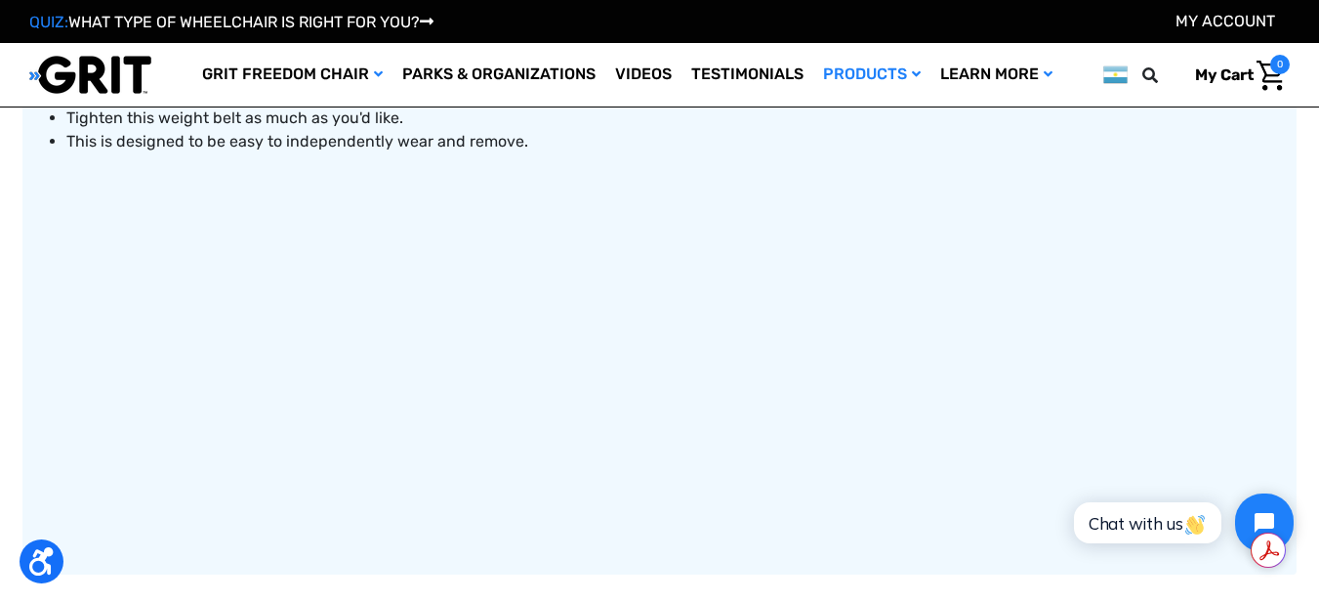
scroll to position [1133, 0]
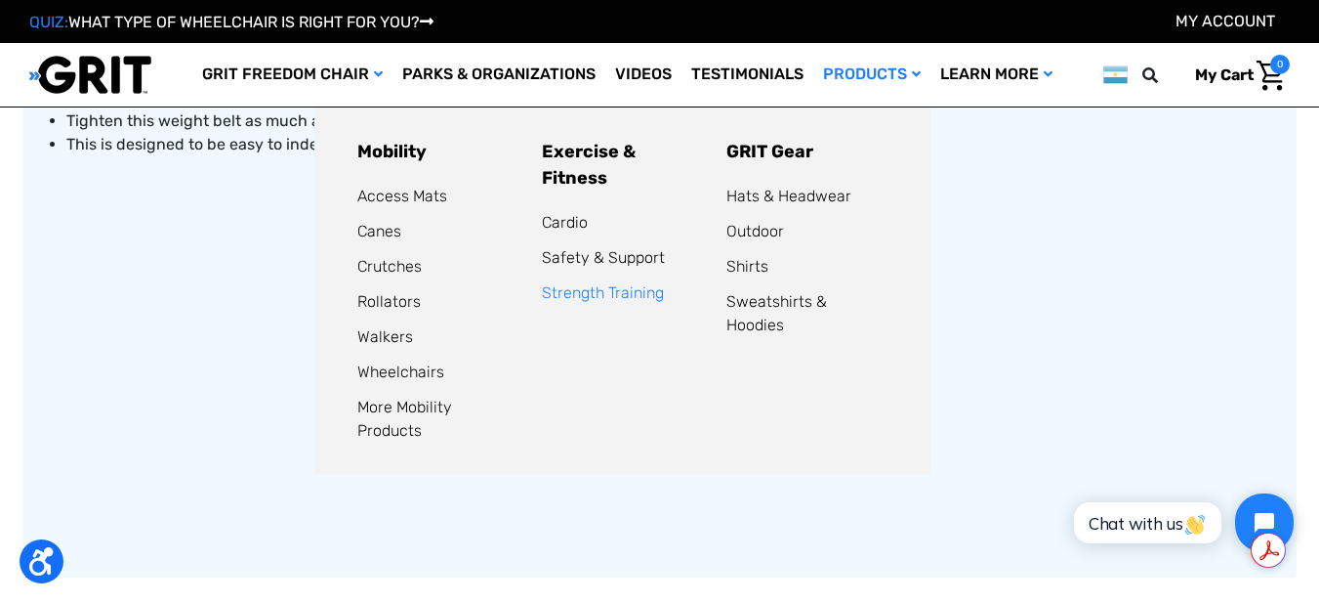
click at [605, 283] on link "Strength Training" at bounding box center [603, 292] width 122 height 19
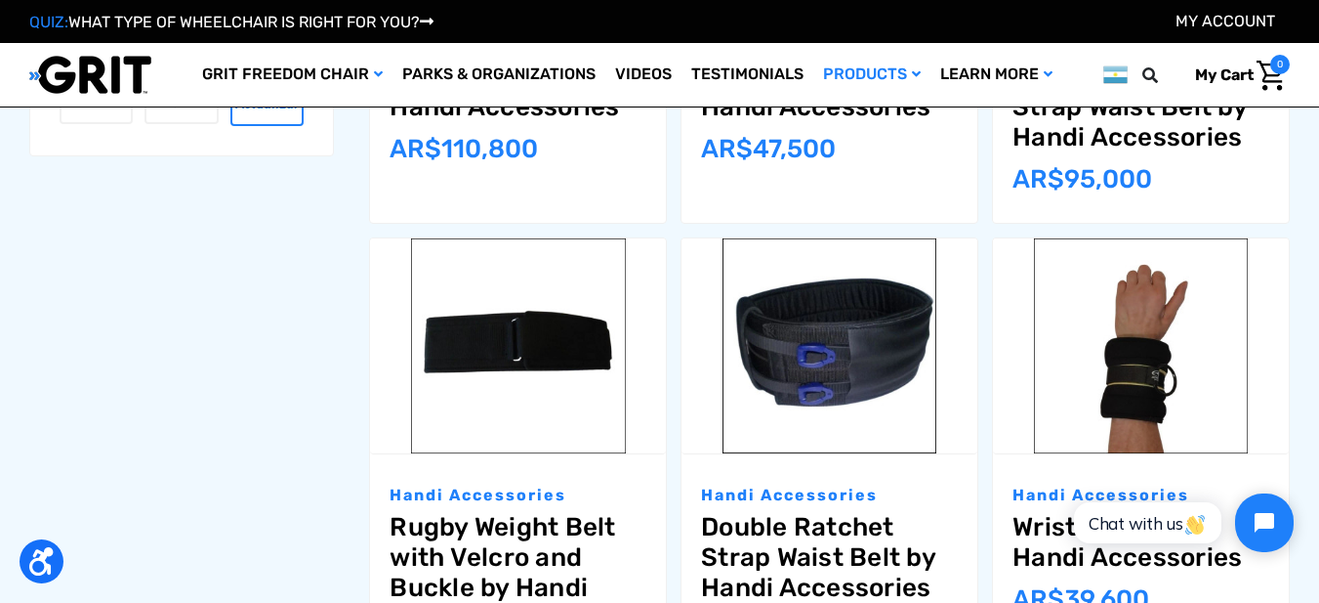
scroll to position [703, 0]
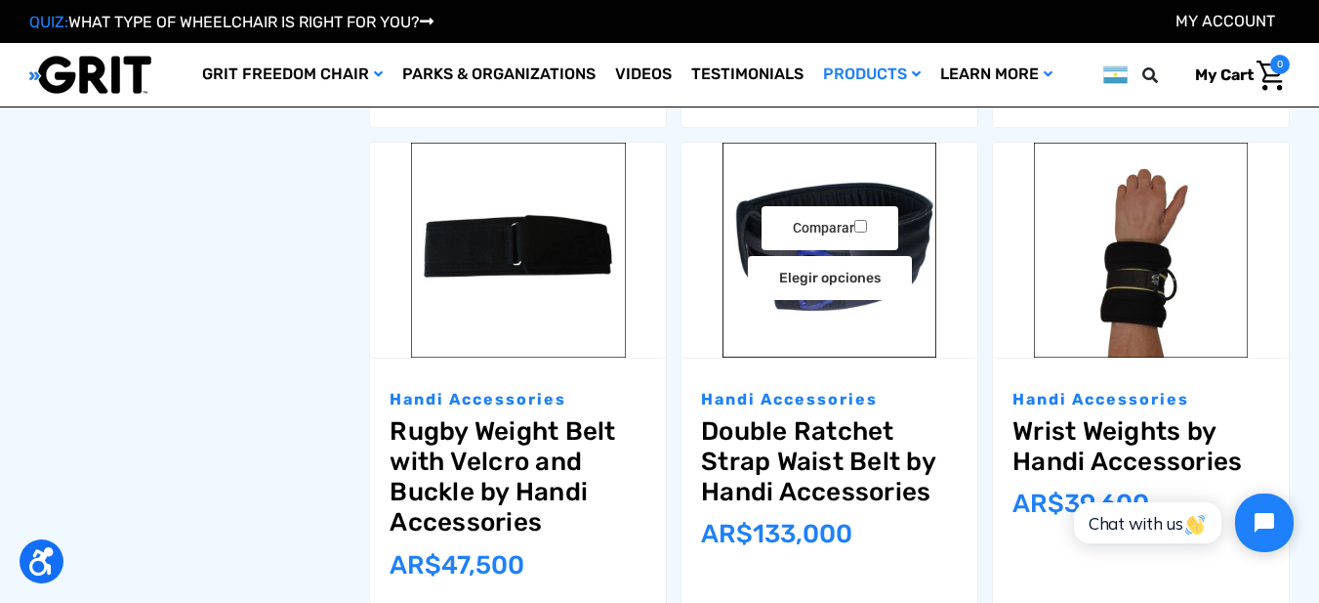
click at [807, 325] on img "Double Ratchet Strap Waist Belt by Handi Accessories,$83.95\a" at bounding box center [830, 250] width 296 height 215
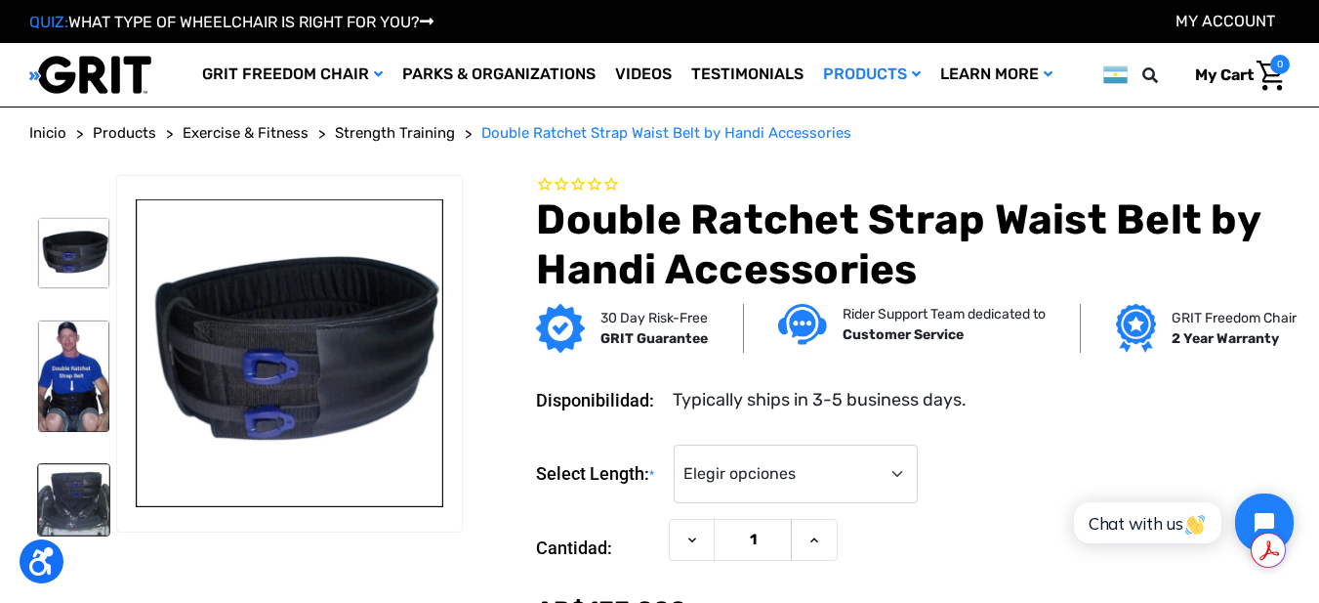
click at [76, 510] on img at bounding box center [73, 499] width 71 height 71
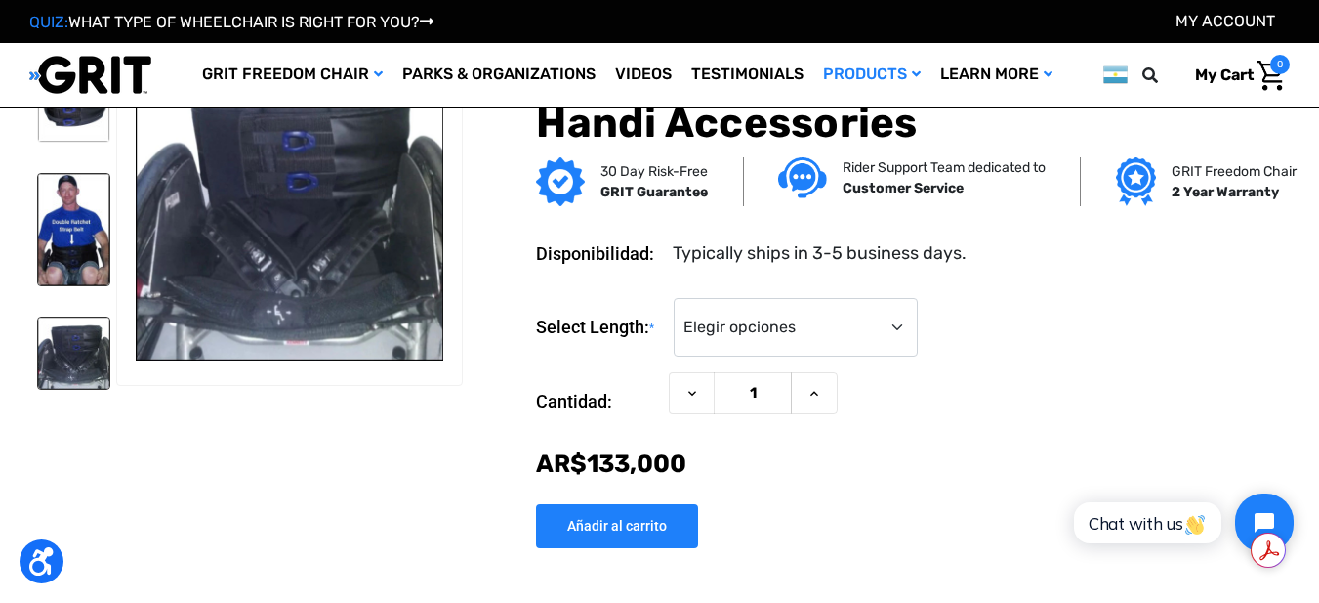
scroll to position [78, 0]
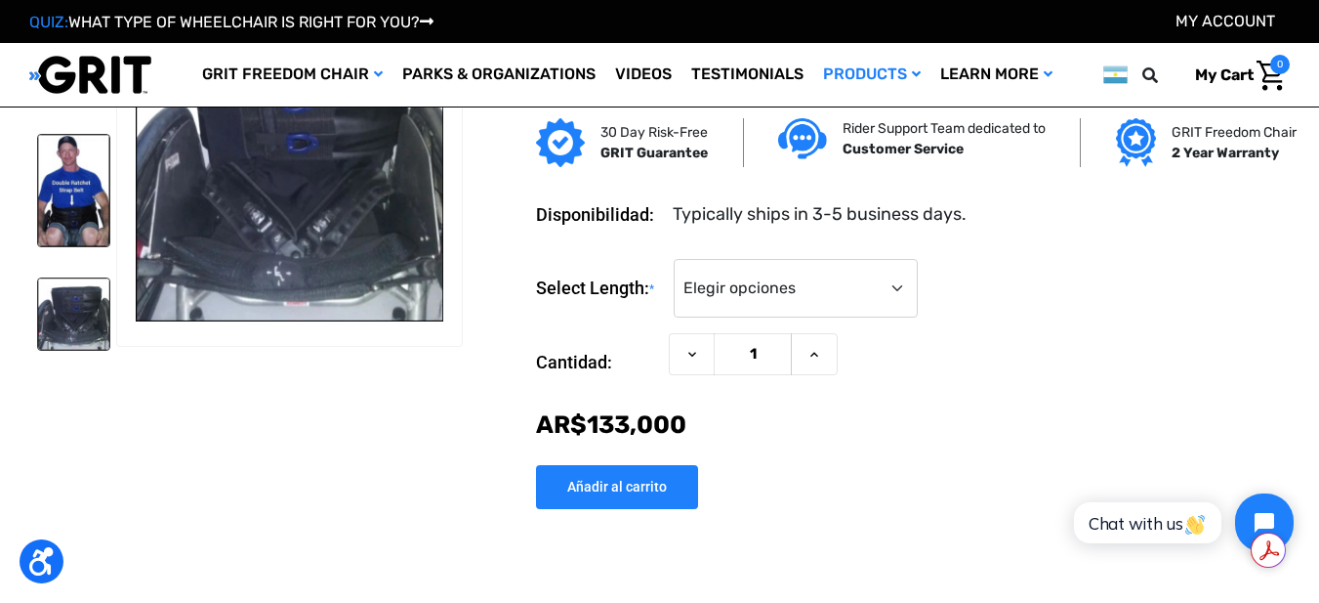
click at [70, 221] on img at bounding box center [73, 190] width 71 height 111
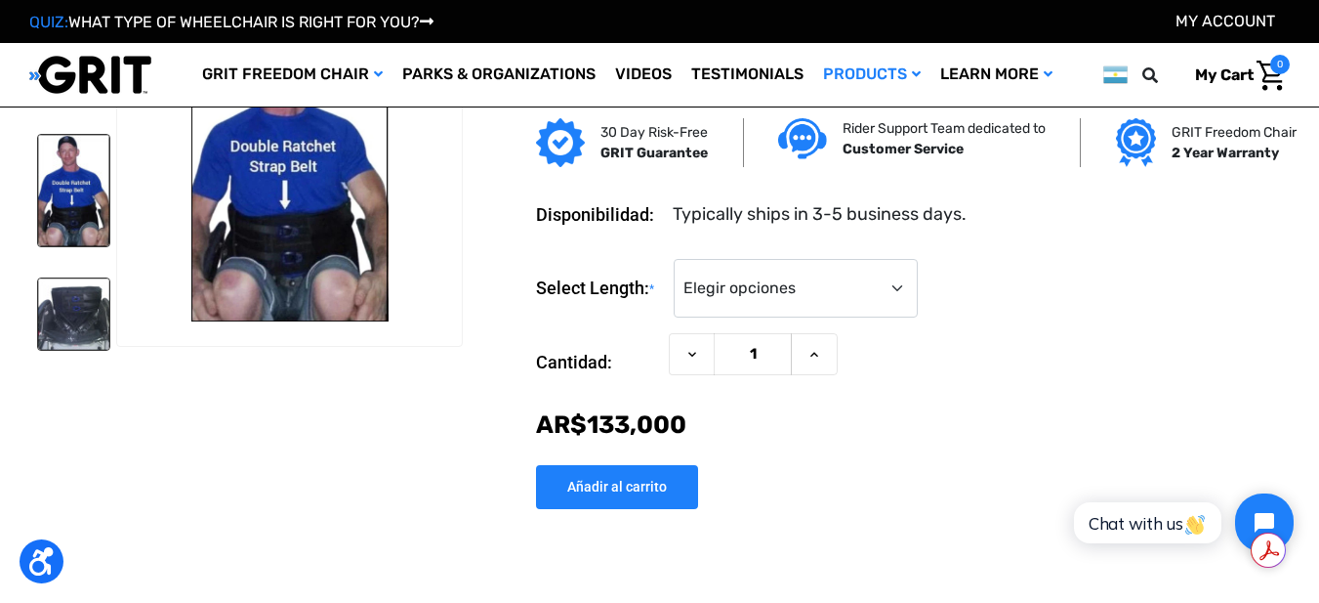
click at [69, 335] on img at bounding box center [73, 313] width 71 height 71
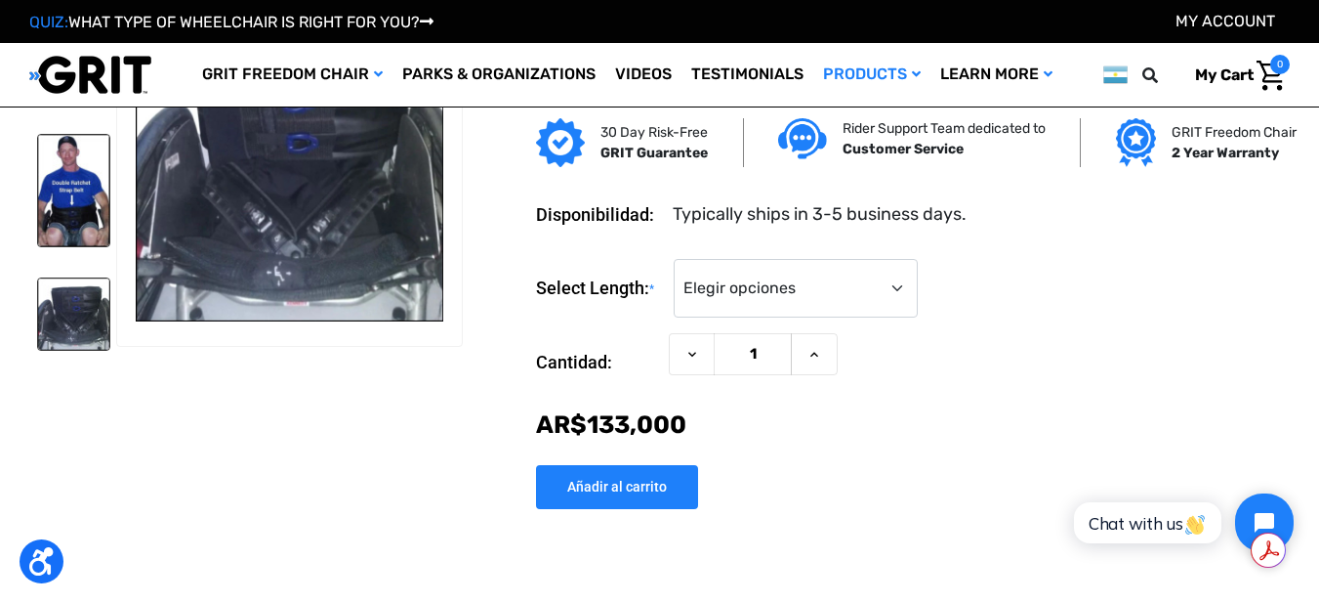
click at [90, 213] on img at bounding box center [73, 190] width 71 height 111
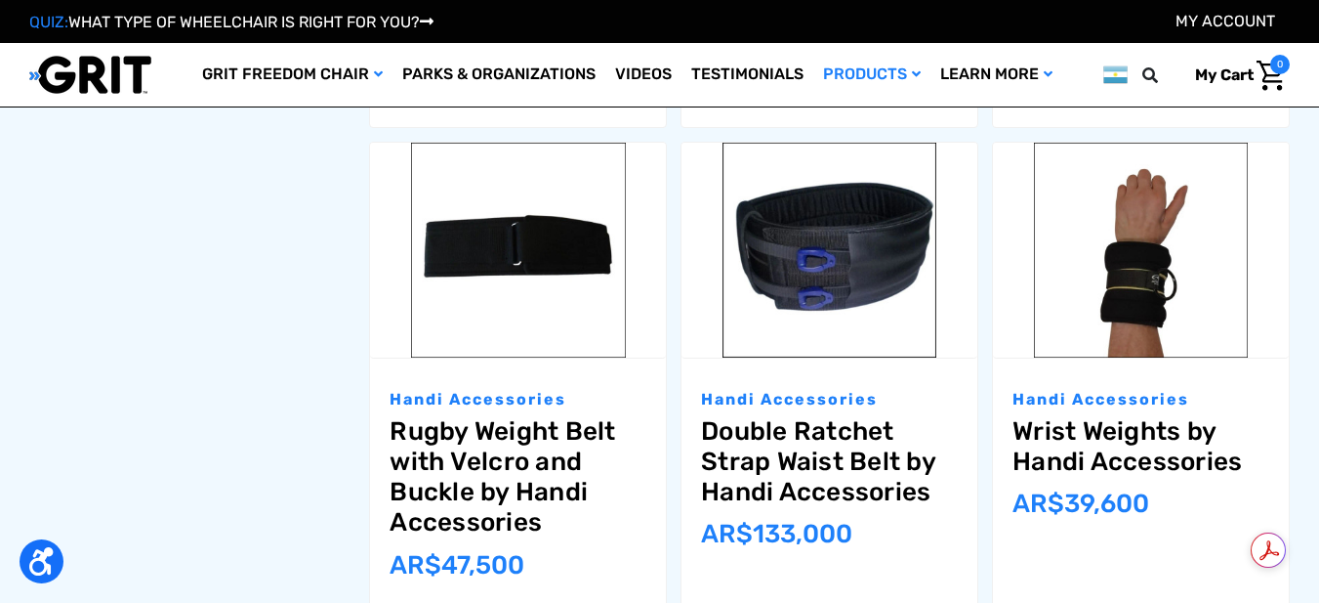
scroll to position [703, 0]
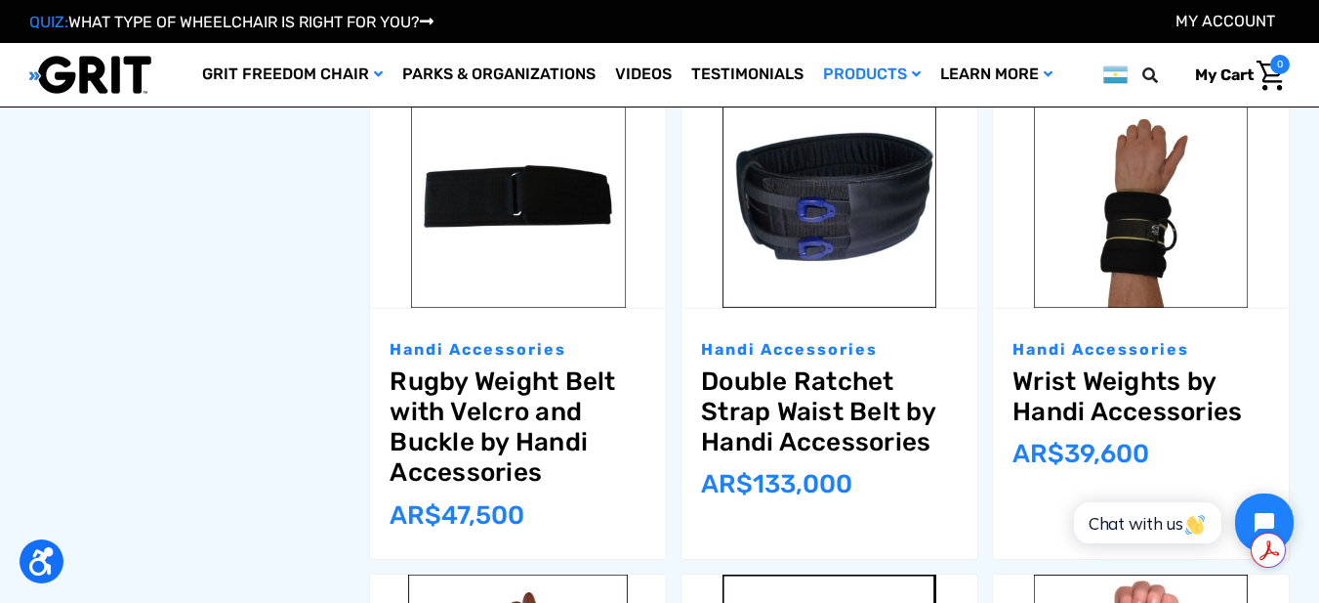
scroll to position [664, 0]
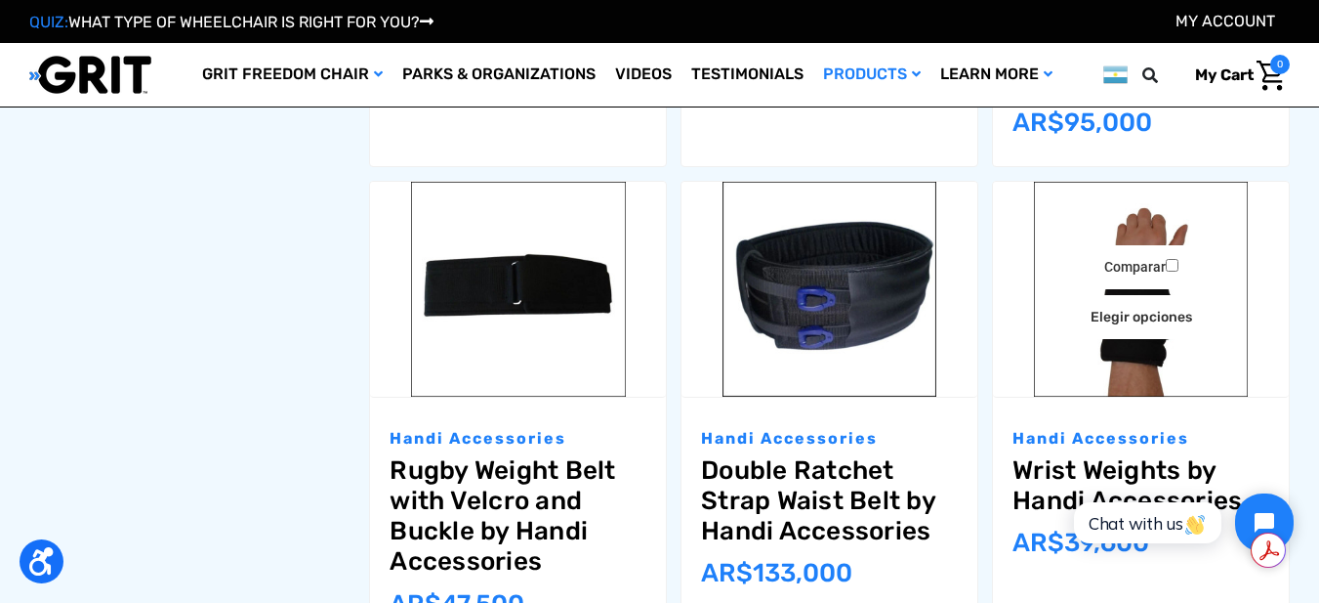
click at [1121, 372] on img "Wrist Weights by Handi Accessories,$24.95\a" at bounding box center [1141, 289] width 296 height 215
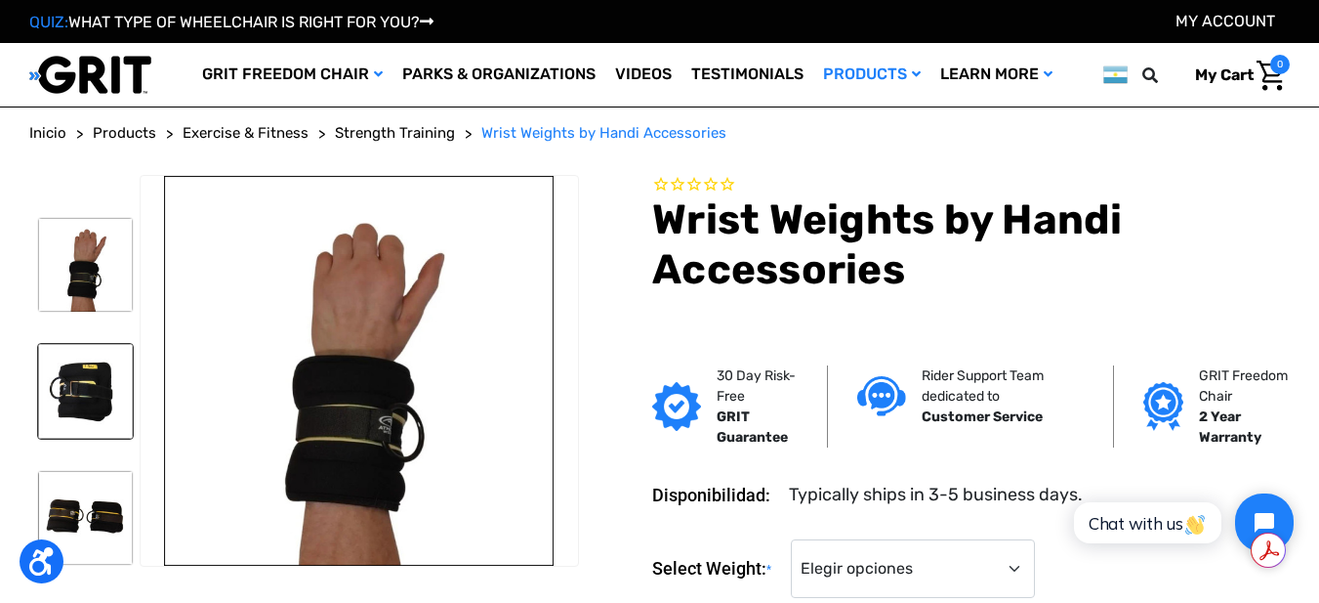
click at [73, 392] on img at bounding box center [85, 391] width 95 height 95
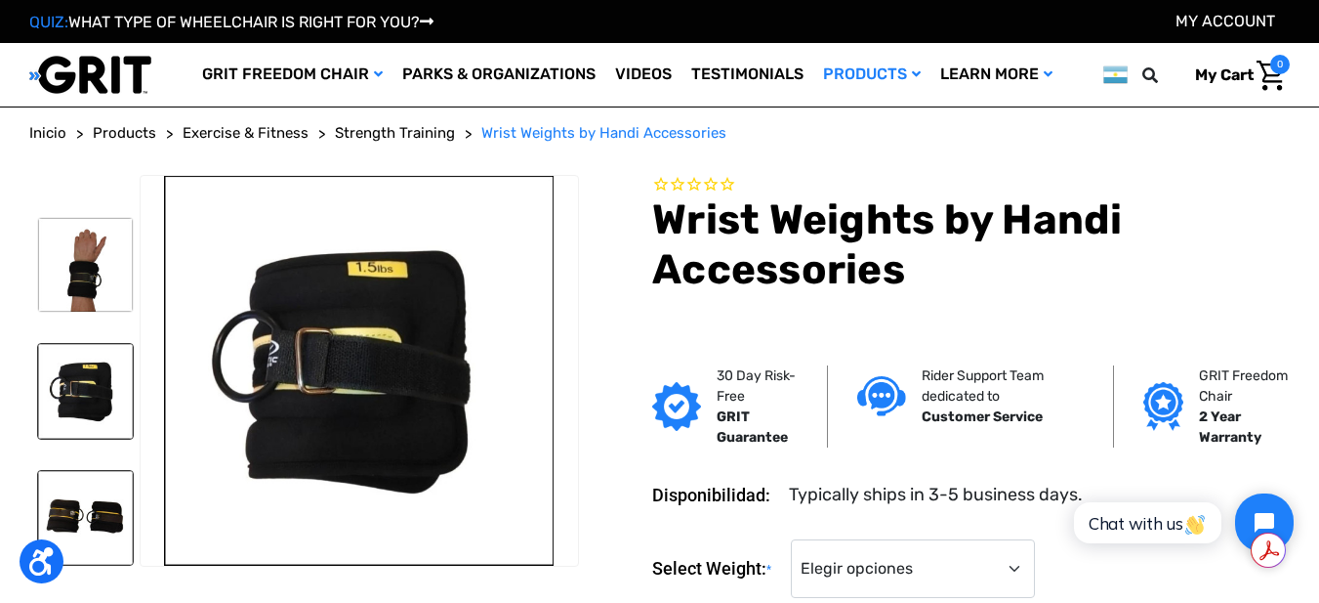
click at [86, 501] on img at bounding box center [85, 518] width 95 height 95
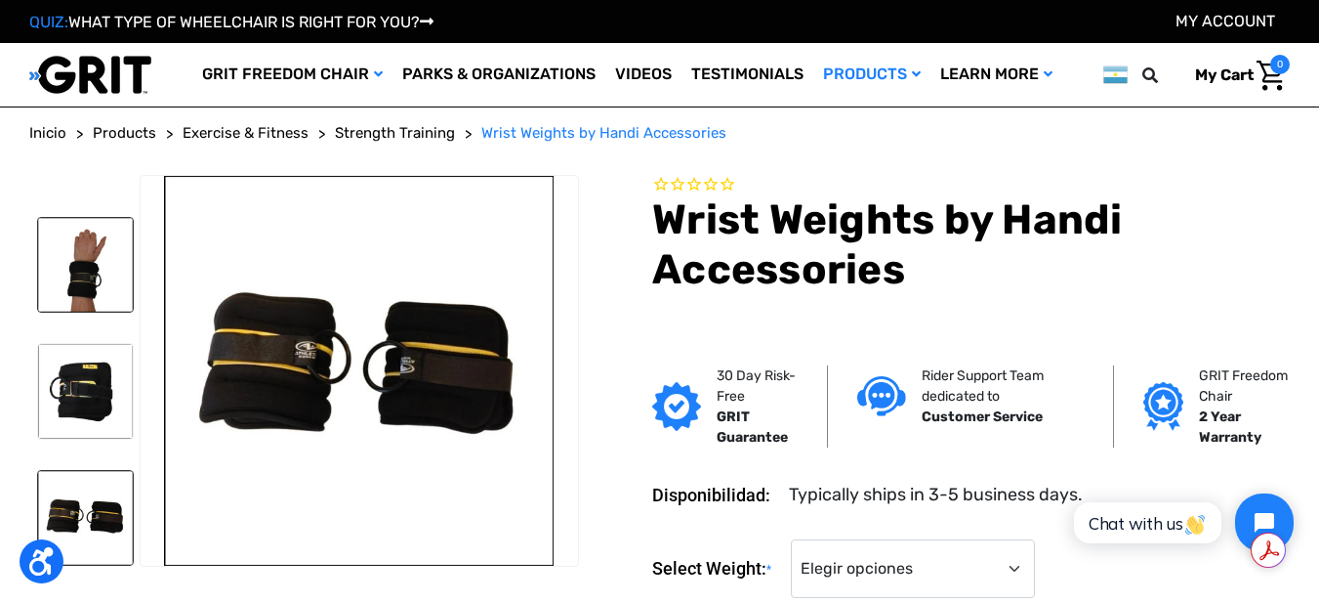
click at [89, 267] on img at bounding box center [85, 265] width 95 height 95
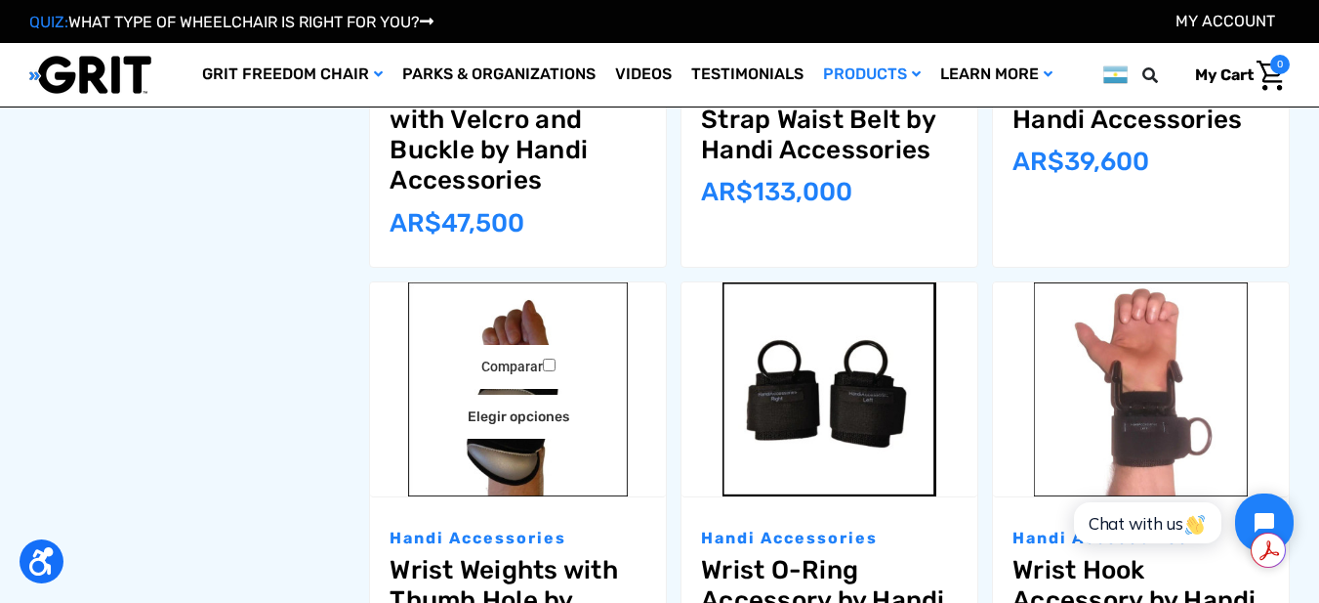
click at [521, 458] on img "Wrist Weights with Thumb Hole by Handi Accessories,$34.95\a" at bounding box center [518, 389] width 296 height 215
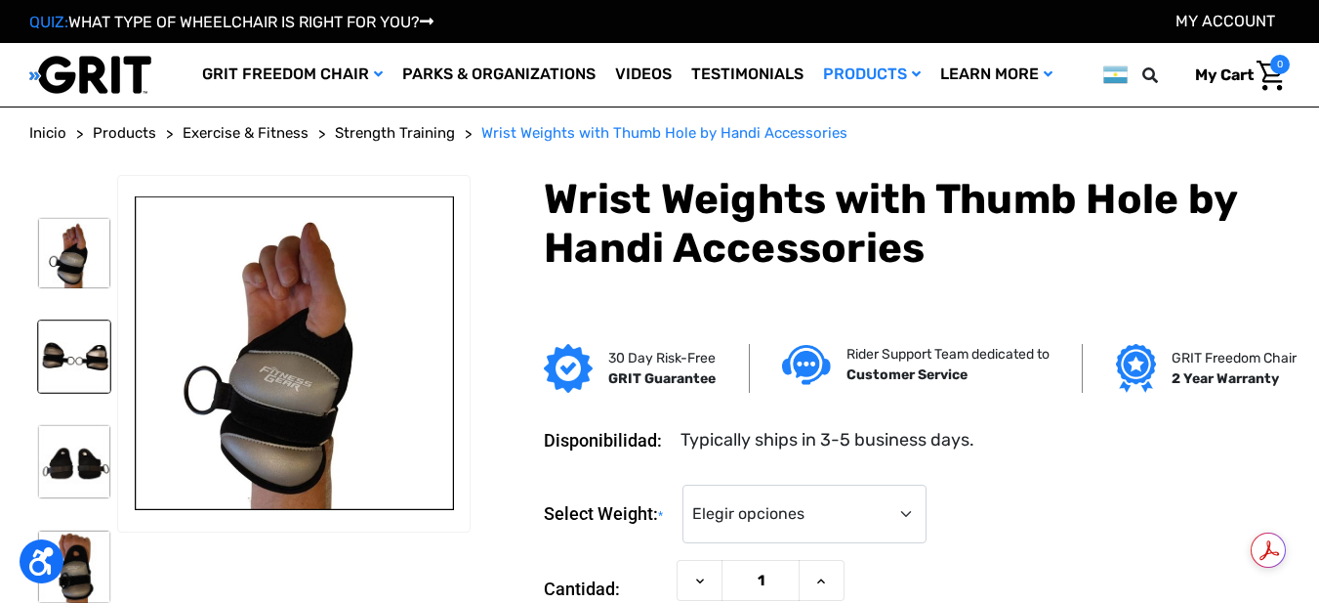
click at [85, 355] on img at bounding box center [74, 356] width 72 height 72
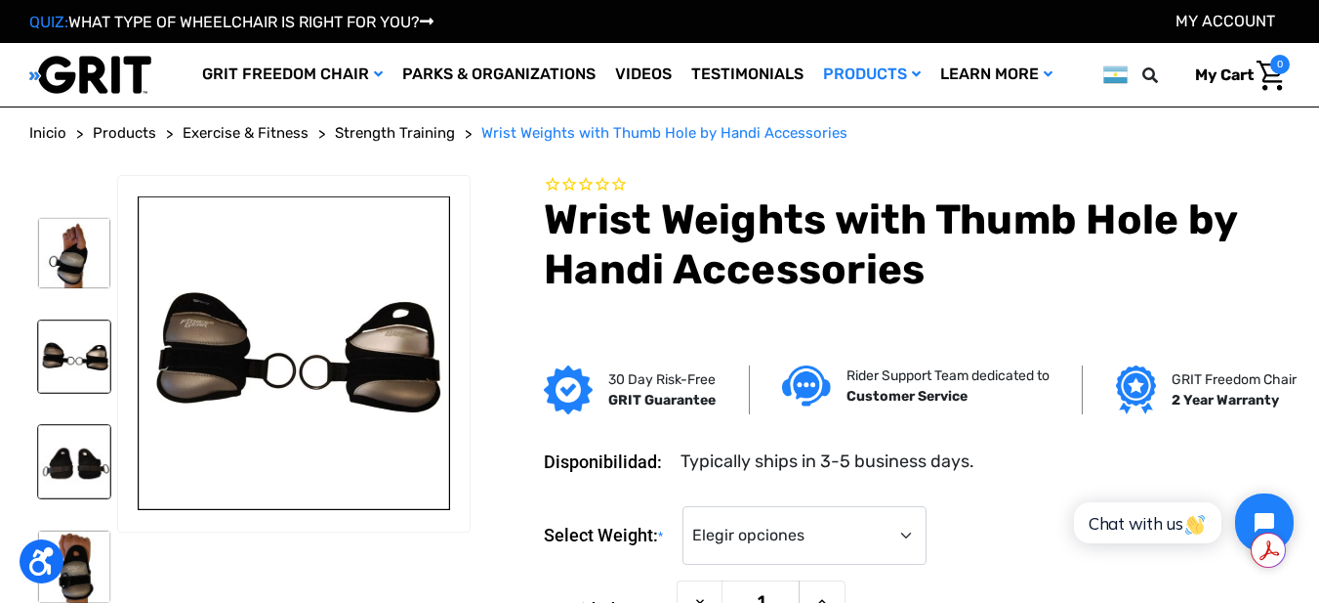
click at [74, 473] on img at bounding box center [74, 461] width 72 height 72
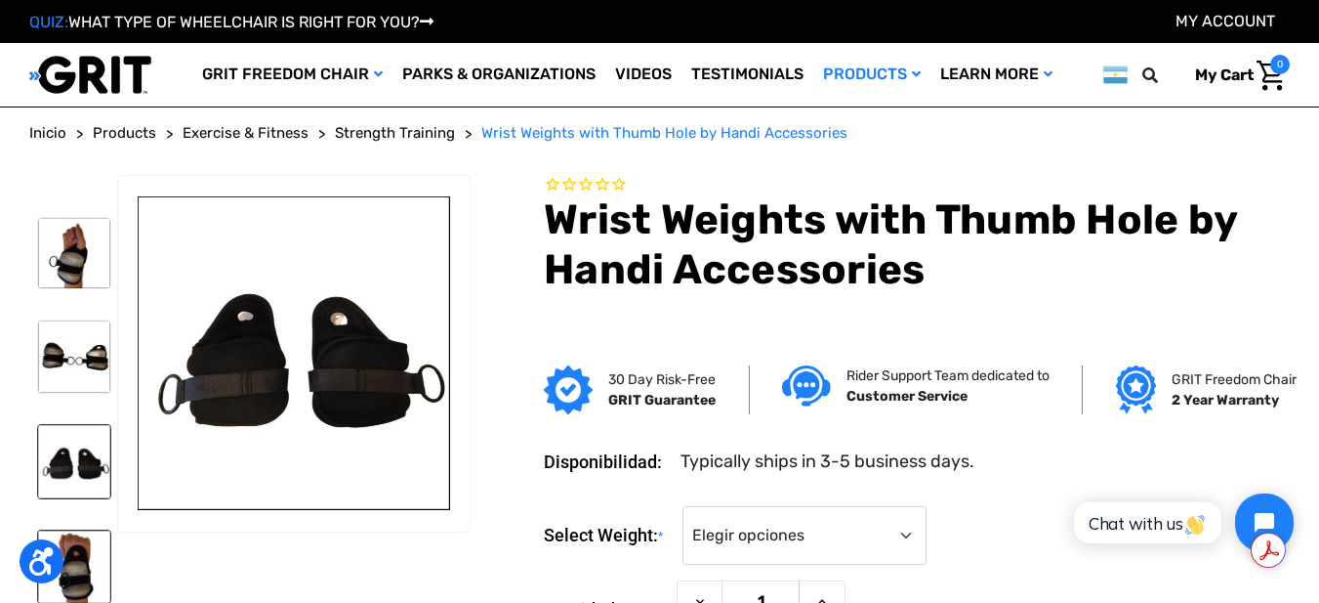
click at [79, 546] on img at bounding box center [74, 566] width 72 height 72
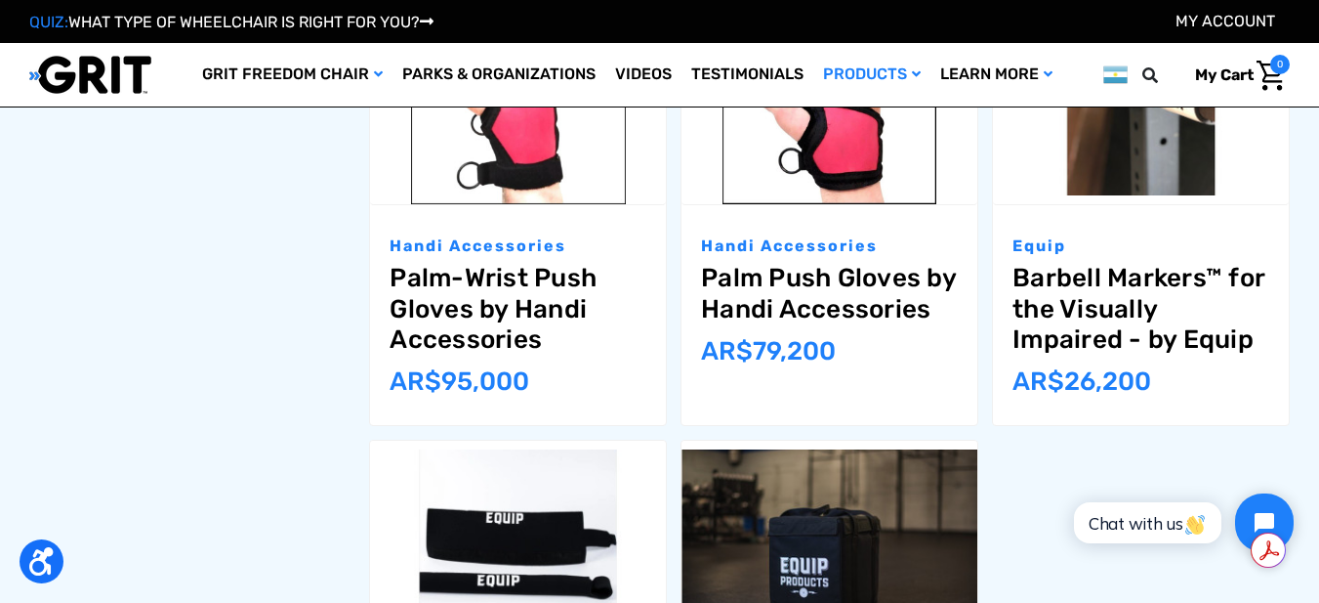
scroll to position [1660, 0]
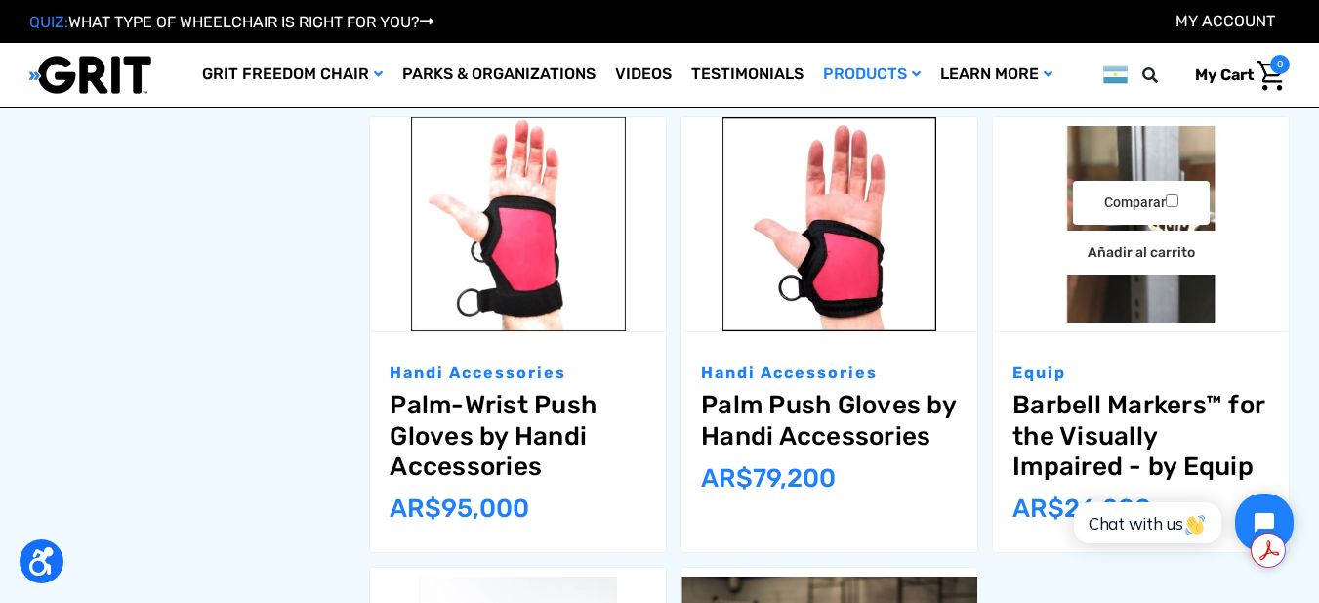
click at [1103, 301] on img "Barbell Markers™ for the Visually Impaired - by Equip,$16.50\a" at bounding box center [1141, 224] width 296 height 197
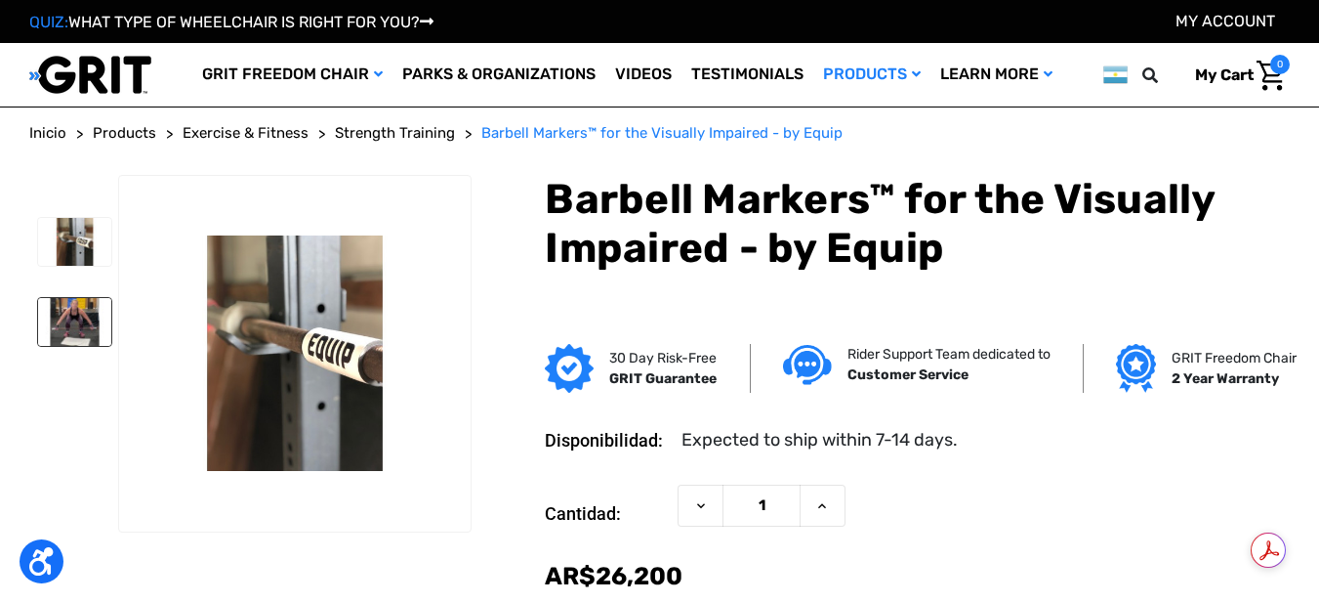
click at [74, 324] on img at bounding box center [74, 322] width 73 height 48
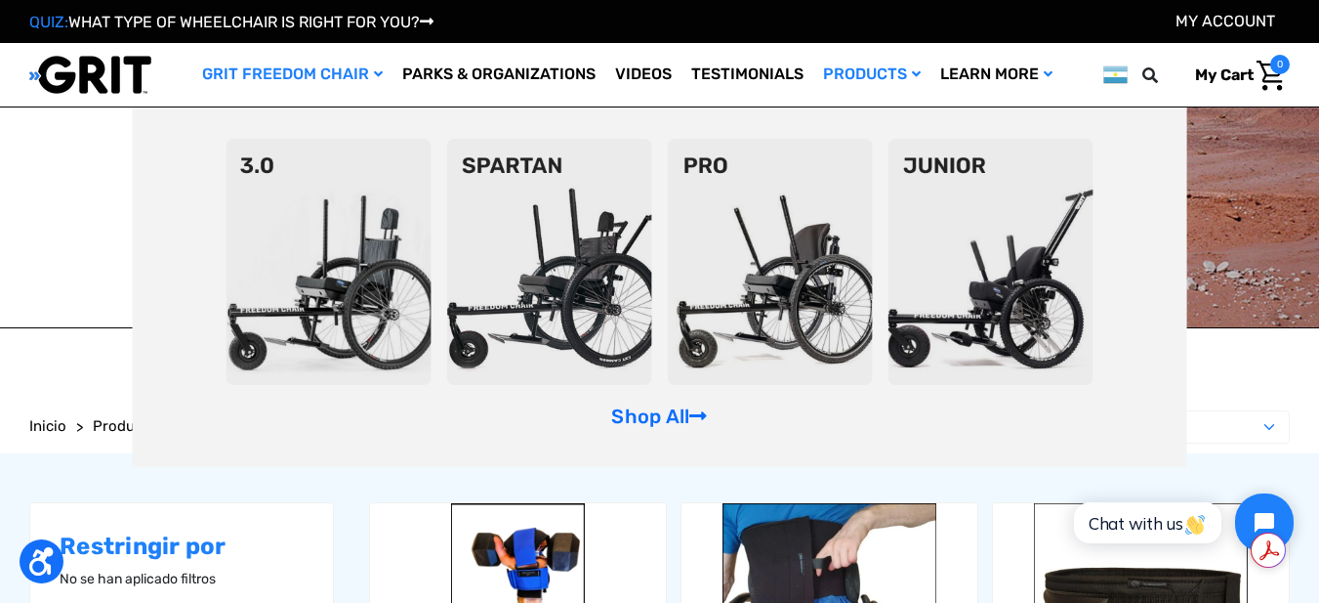
click at [811, 306] on img at bounding box center [769, 262] width 205 height 246
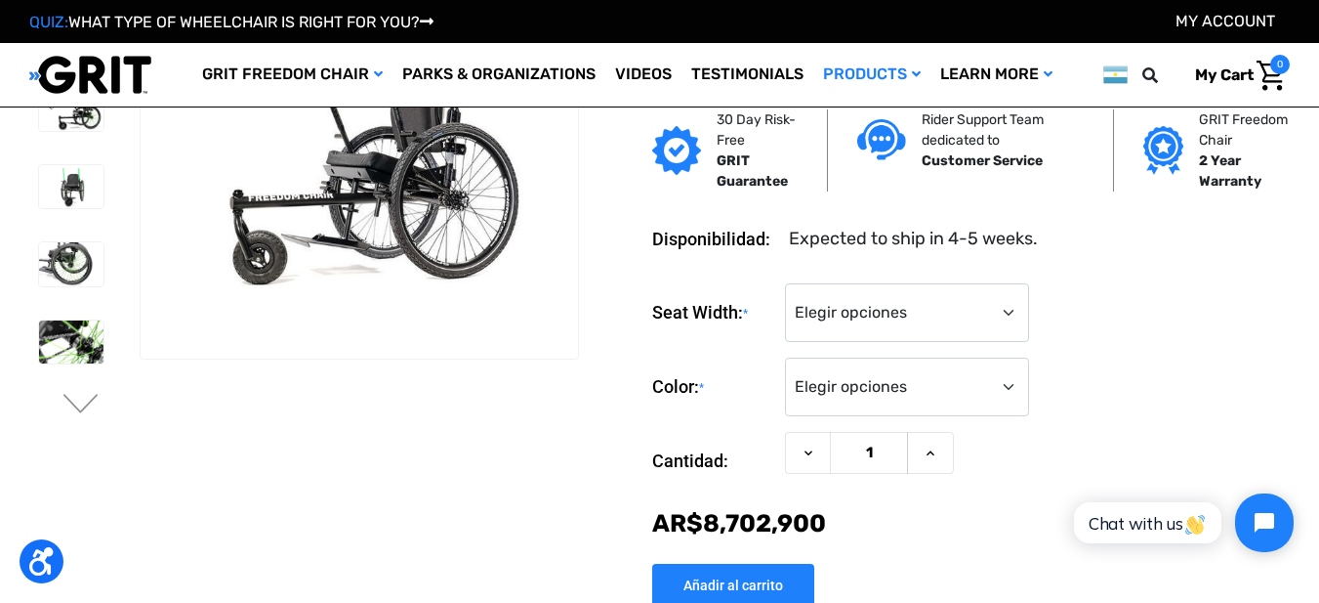
scroll to position [39, 0]
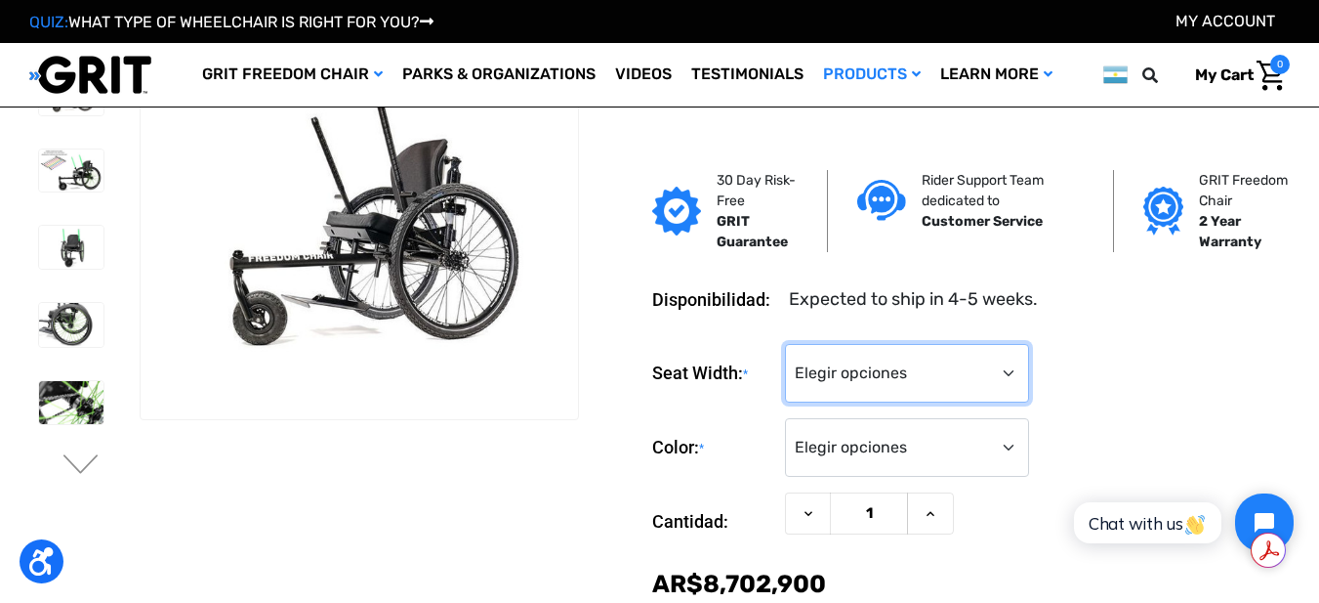
click at [1009, 363] on select "Elegir opciones 16" 18" 20"" at bounding box center [907, 373] width 244 height 59
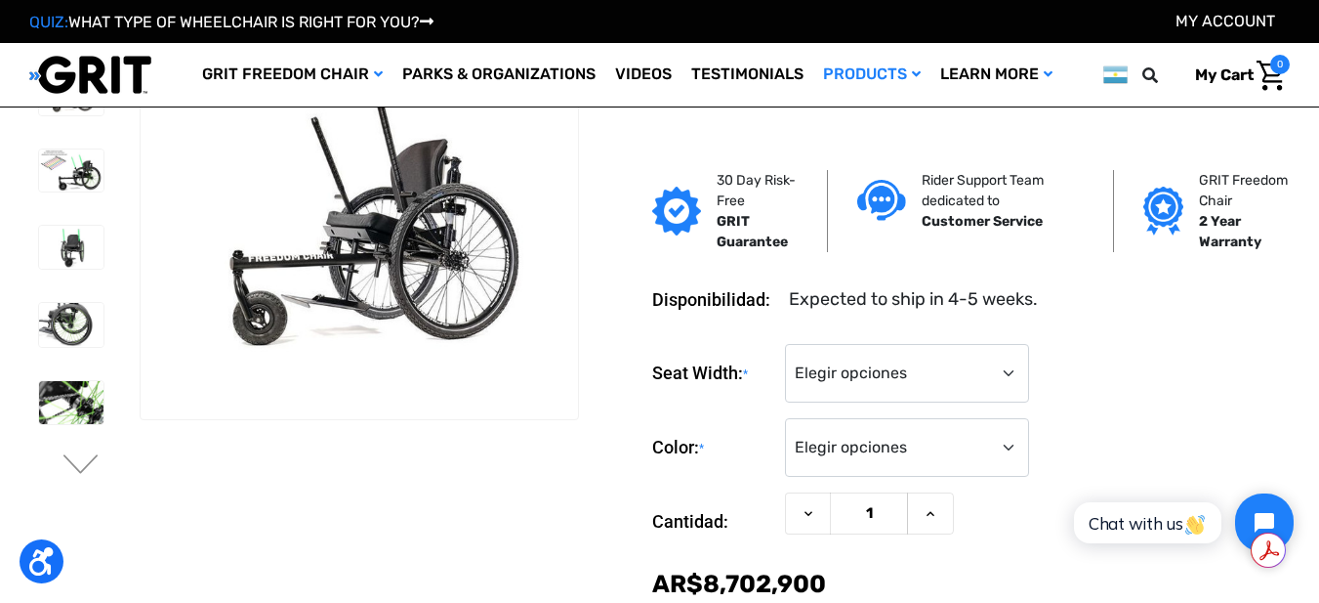
click at [1129, 368] on div "Seat Width: * Elegir opciones 16" 18" 20"" at bounding box center [971, 374] width 638 height 60
click at [1003, 450] on select "Elegir opciones Black Blue Green Orange Pink Purple Red White Yellow" at bounding box center [907, 447] width 244 height 59
click at [1096, 376] on div "Seat Width: * Elegir opciones 16" 18" 20"" at bounding box center [971, 374] width 638 height 60
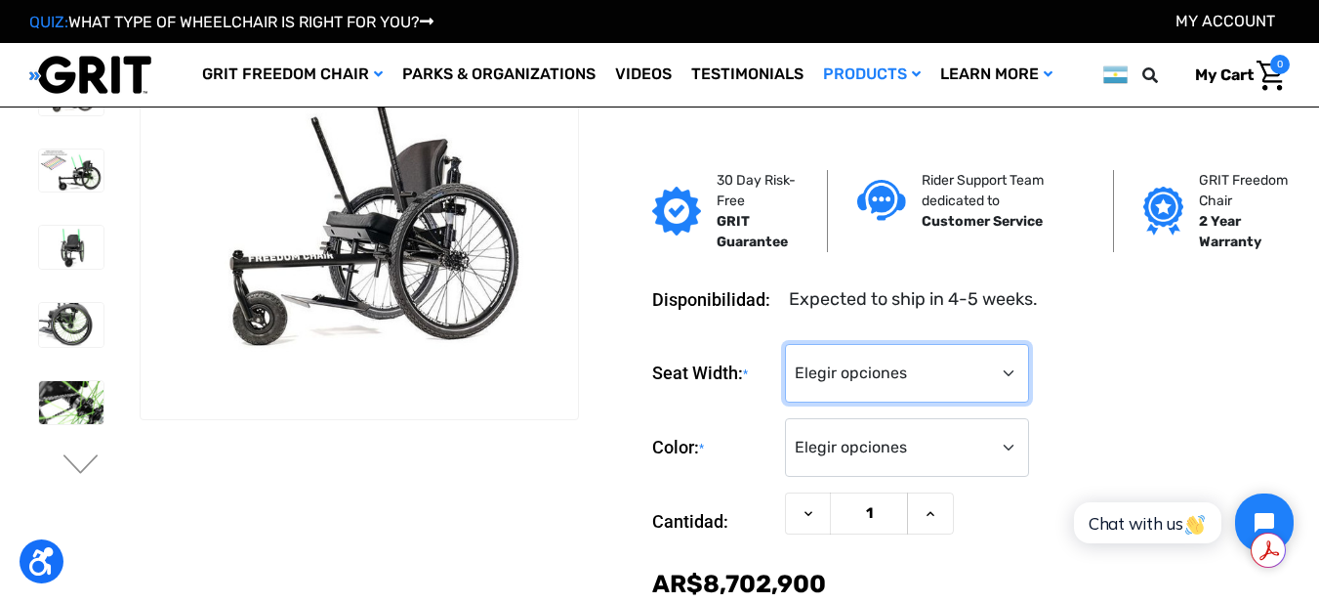
click at [1019, 360] on select "Elegir opciones 16" 18" 20"" at bounding box center [907, 373] width 244 height 59
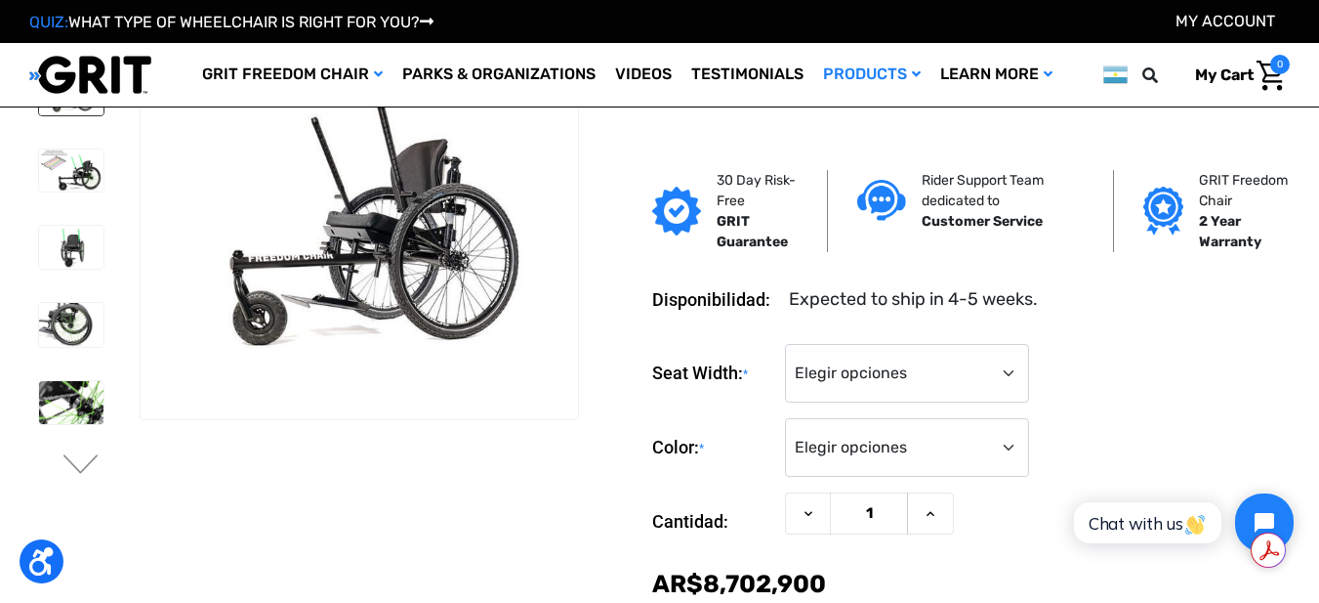
click at [70, 109] on img at bounding box center [71, 93] width 64 height 43
click at [82, 174] on img at bounding box center [71, 170] width 64 height 42
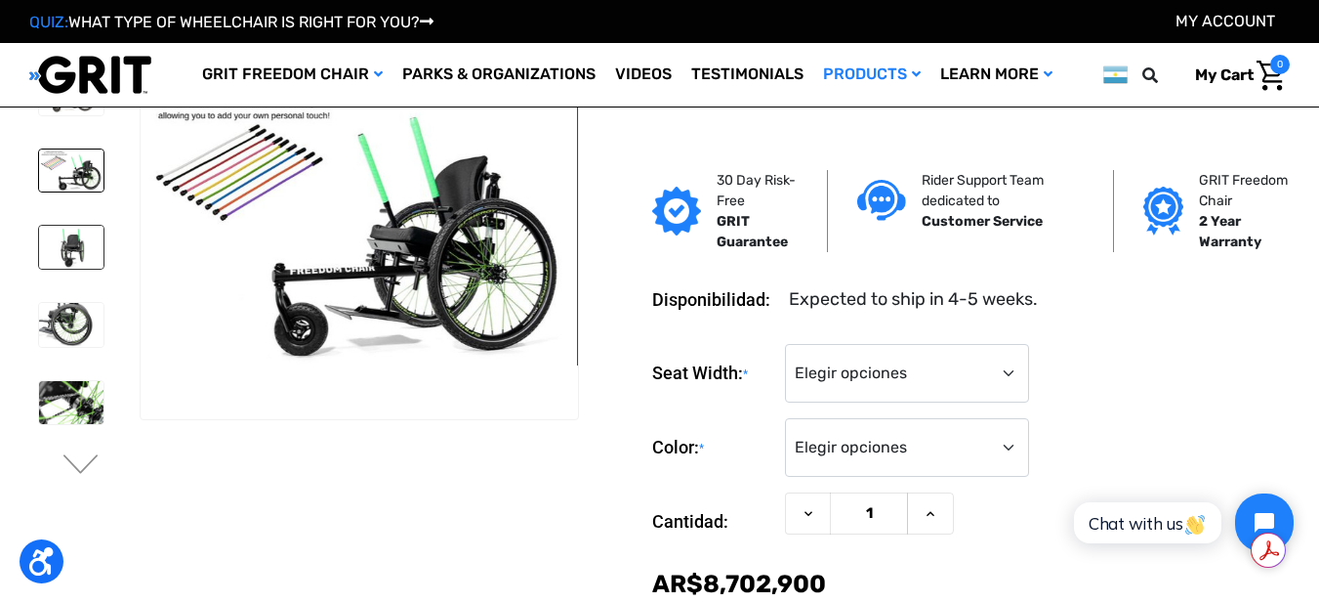
click at [73, 246] on img at bounding box center [71, 247] width 64 height 43
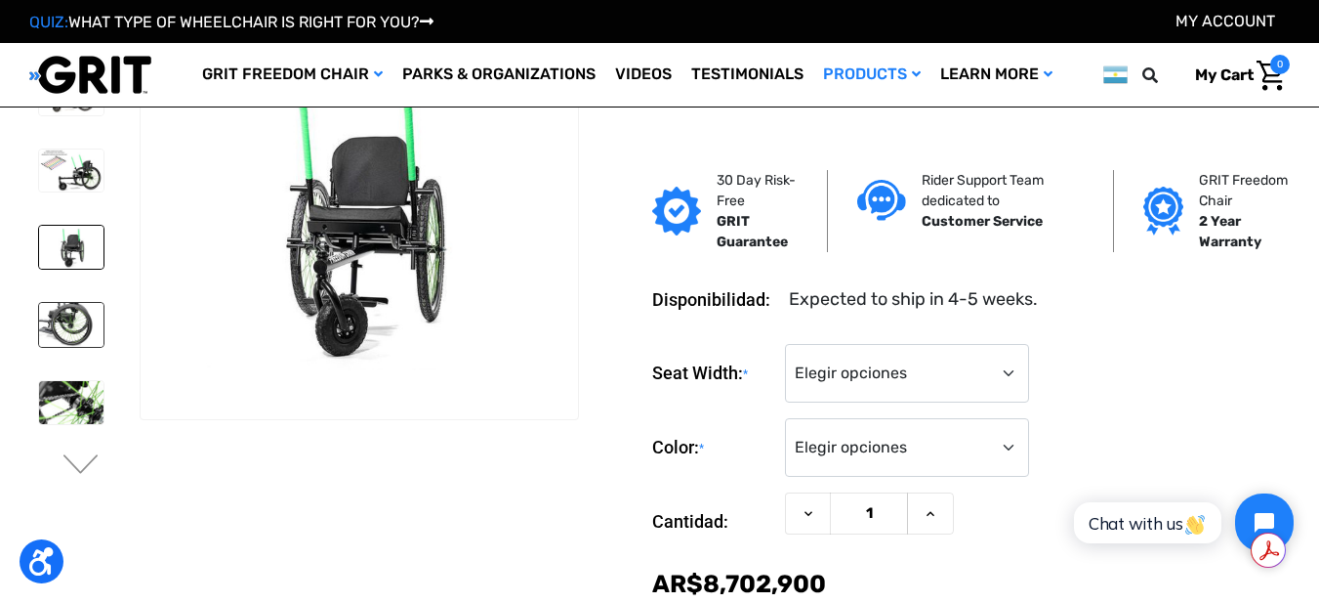
click at [63, 320] on img at bounding box center [71, 324] width 64 height 43
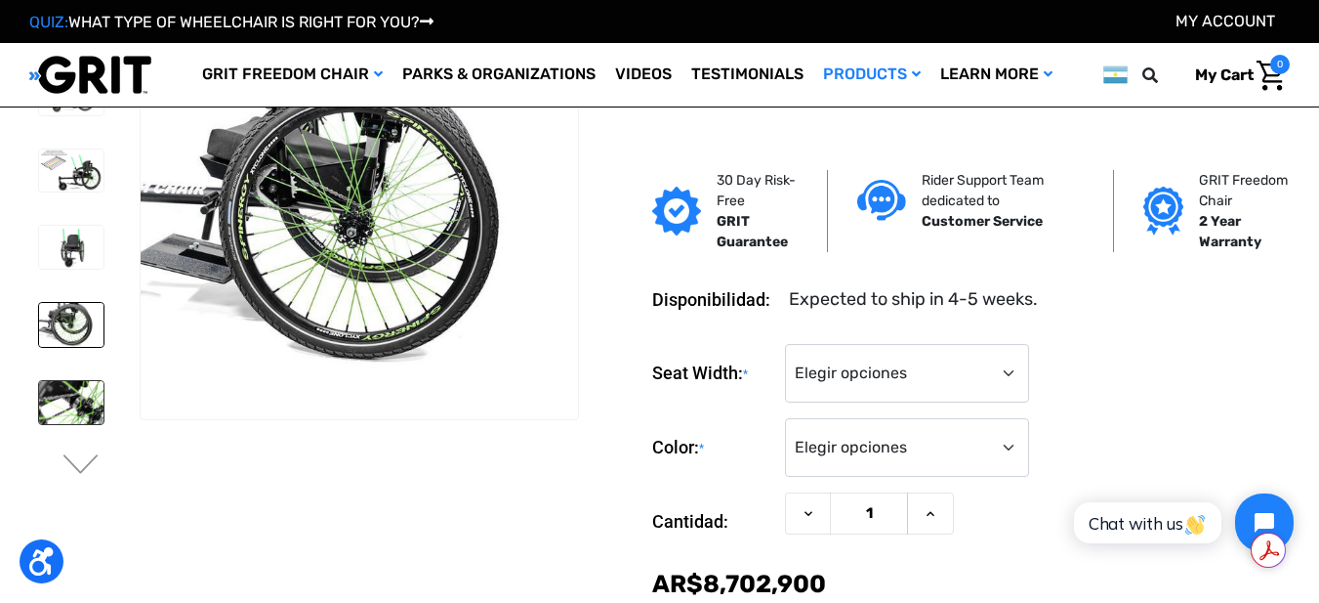
click at [63, 400] on img at bounding box center [71, 402] width 64 height 43
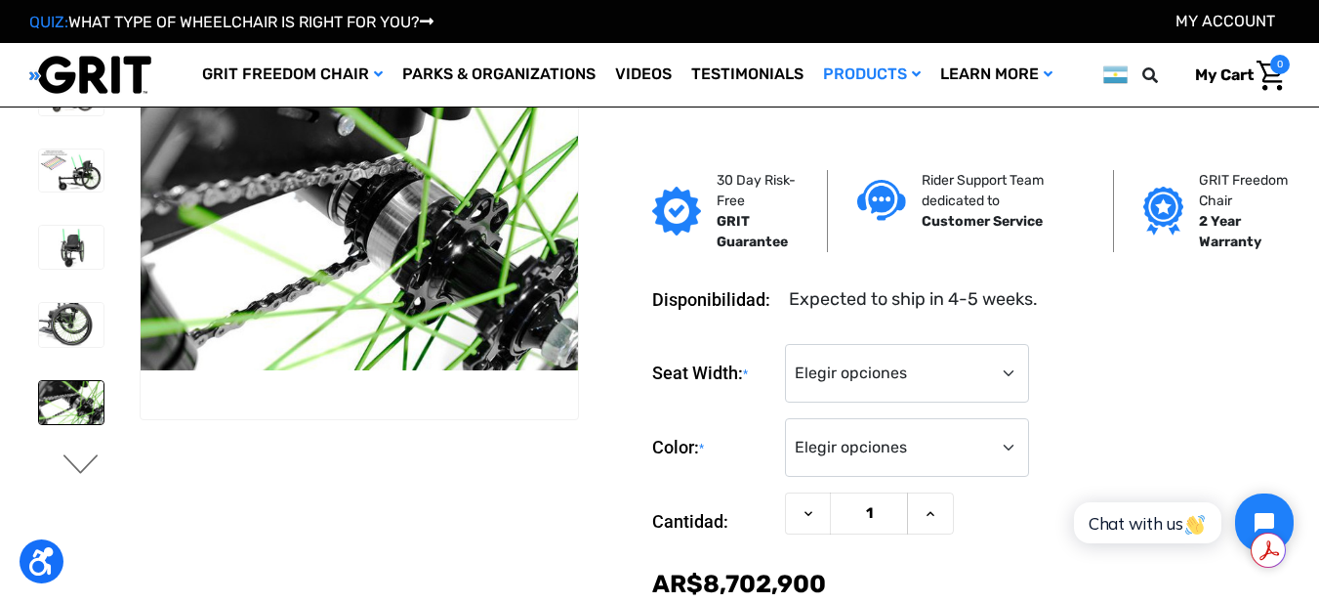
click at [74, 460] on button "Next" at bounding box center [81, 465] width 41 height 23
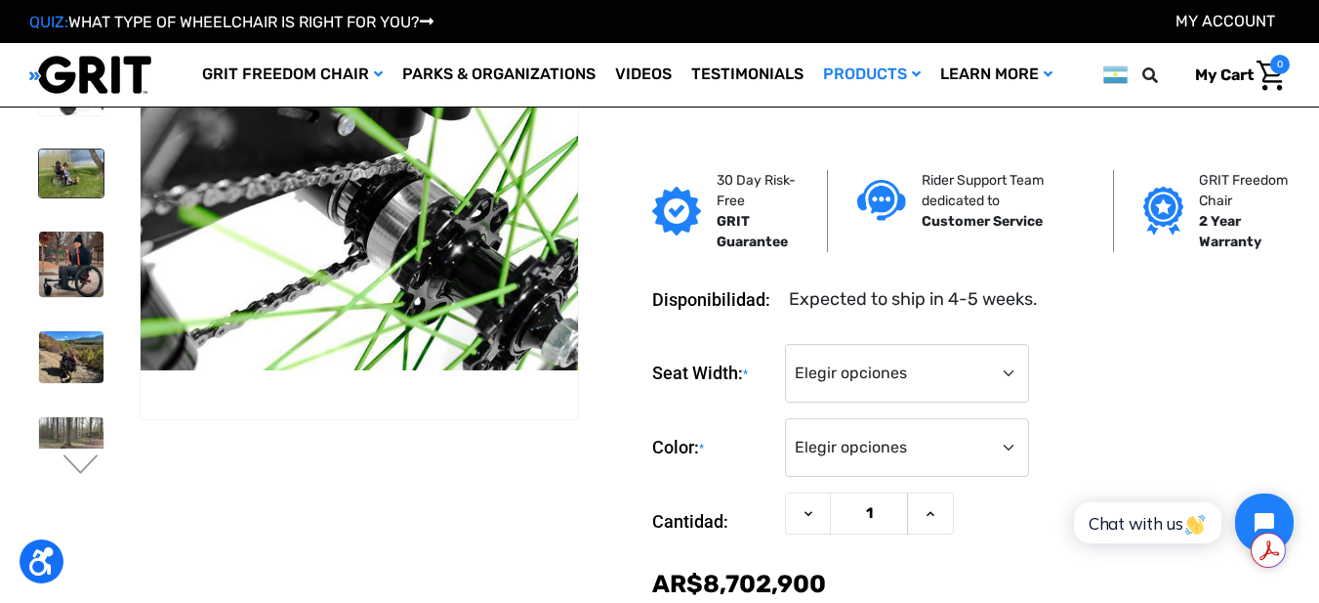
click at [81, 176] on img at bounding box center [71, 173] width 64 height 49
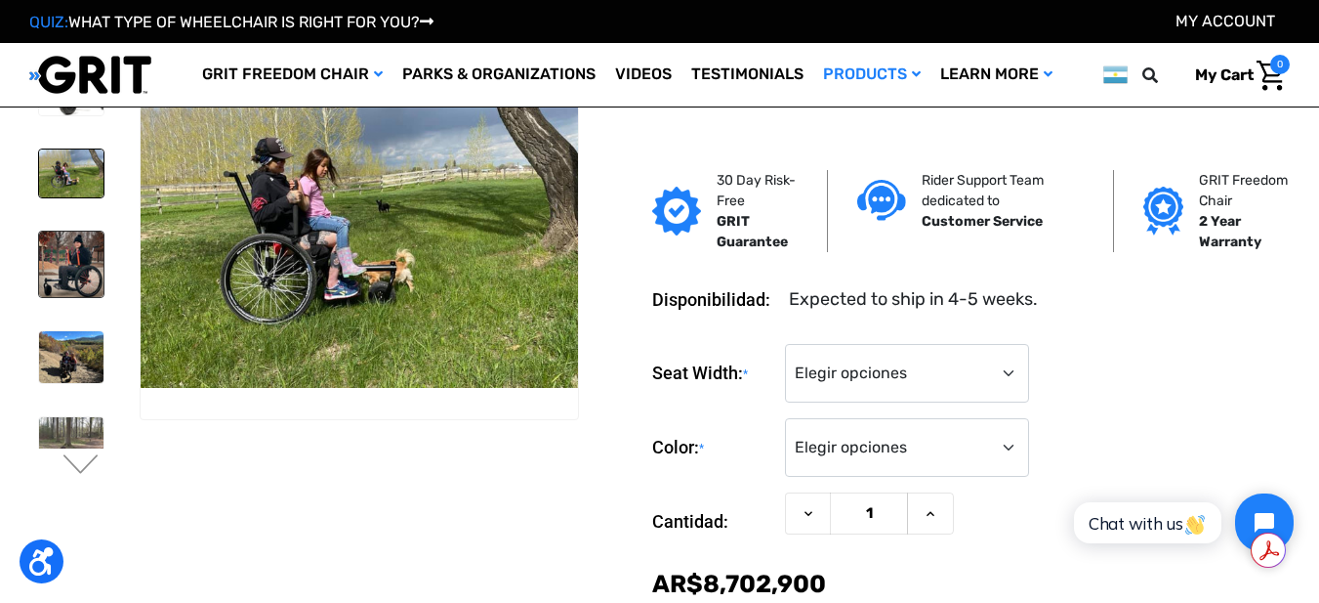
click at [67, 251] on img at bounding box center [71, 263] width 64 height 64
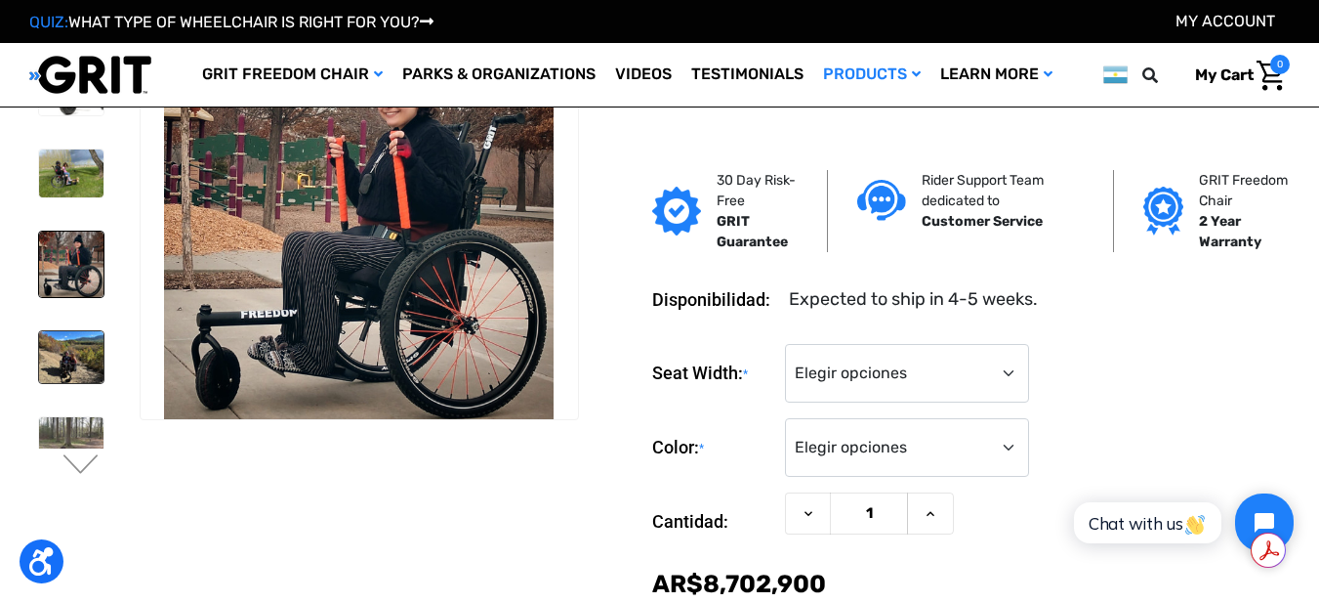
click at [81, 349] on img at bounding box center [71, 357] width 64 height 52
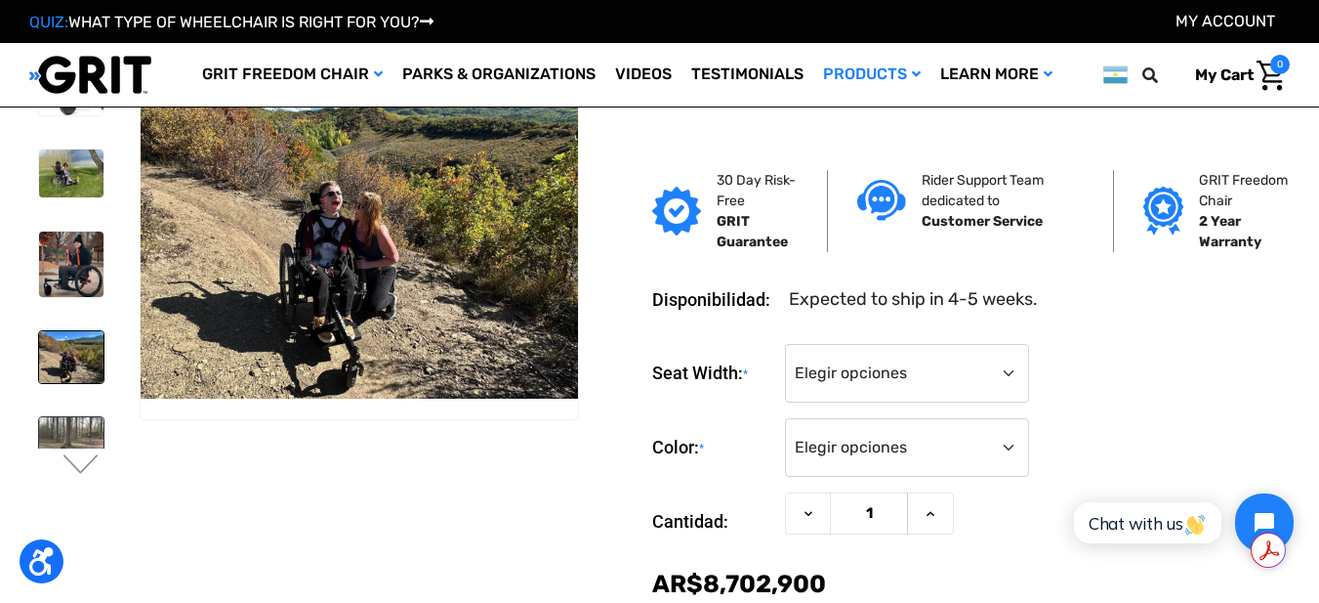
click at [59, 429] on img at bounding box center [71, 451] width 64 height 69
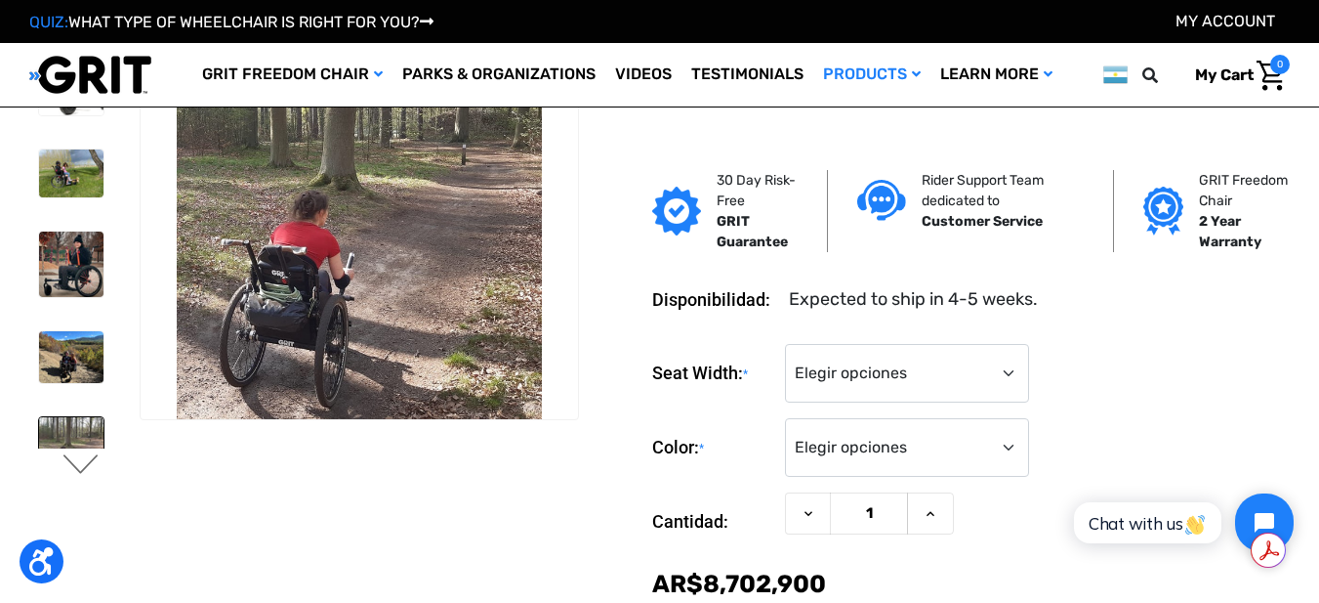
click at [78, 466] on button "Next" at bounding box center [81, 465] width 41 height 23
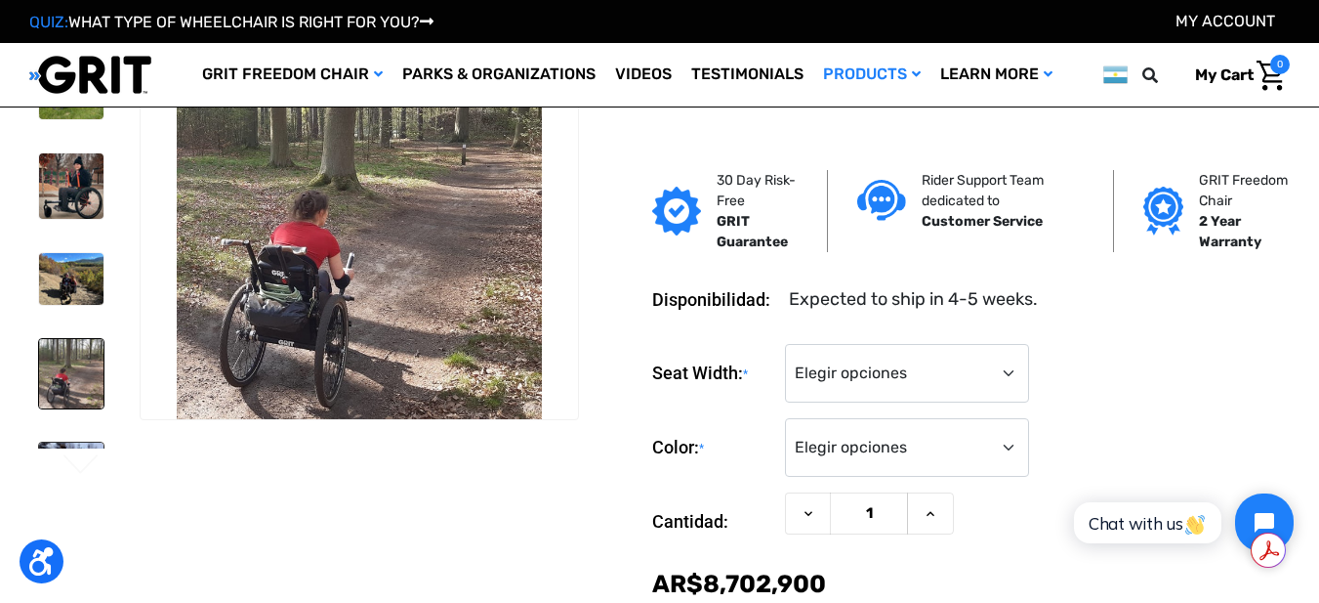
click at [78, 442] on img at bounding box center [71, 474] width 64 height 65
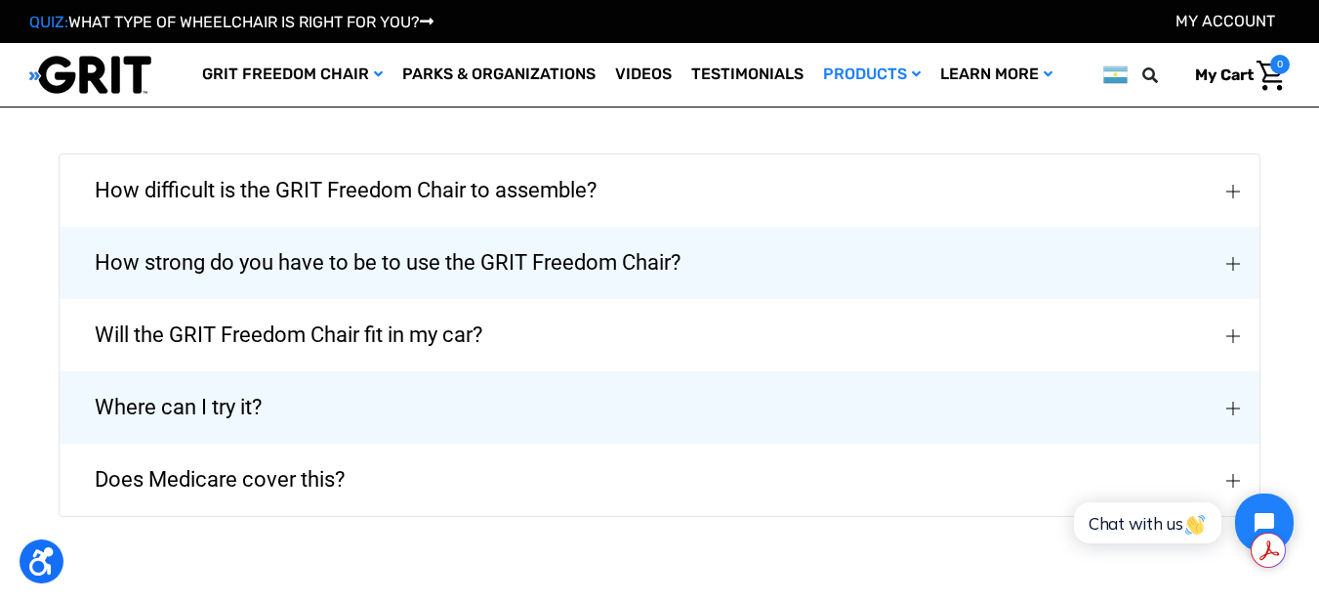
scroll to position [4453, 0]
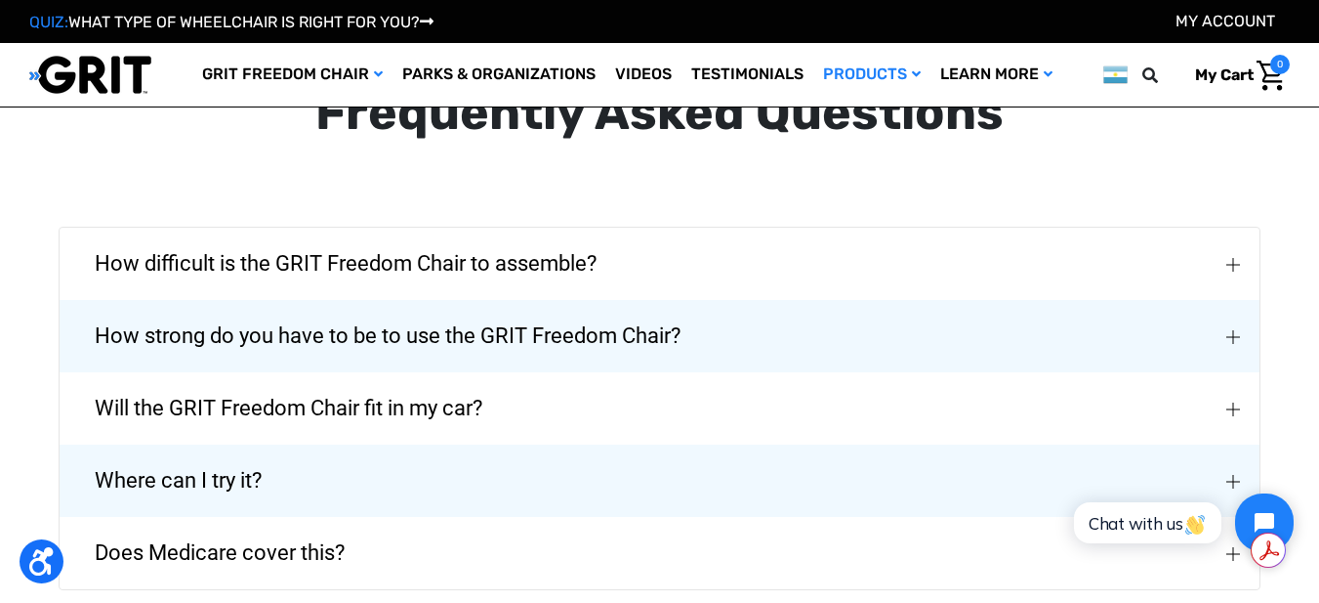
click at [1238, 338] on img "How strong do you have to be to use the GRIT Freedom Chair?" at bounding box center [1234, 337] width 14 height 14
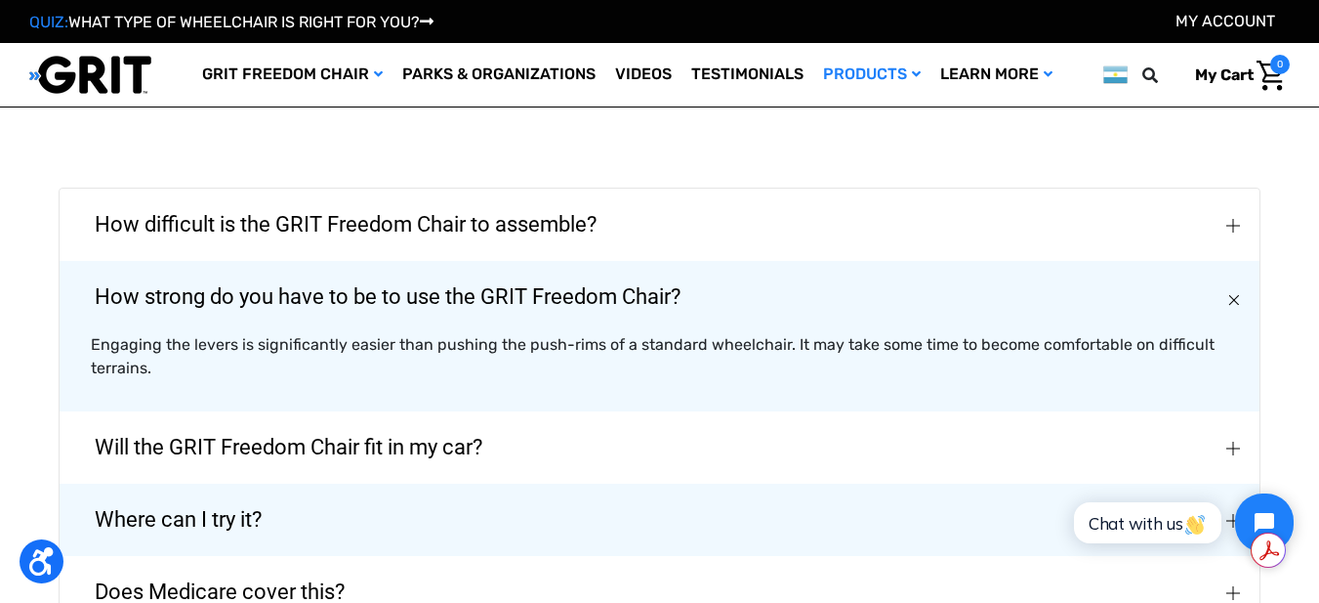
scroll to position [4649, 0]
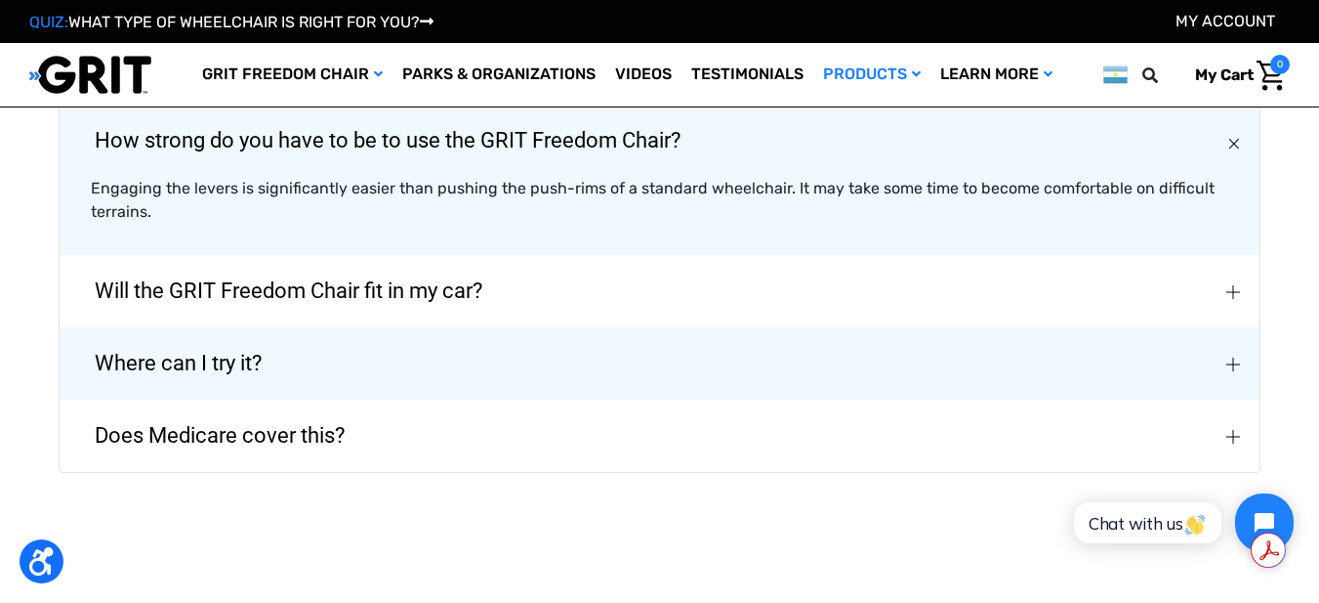
click at [1225, 297] on button "Will the GRIT Freedom Chair fit in my car?" at bounding box center [660, 291] width 1200 height 72
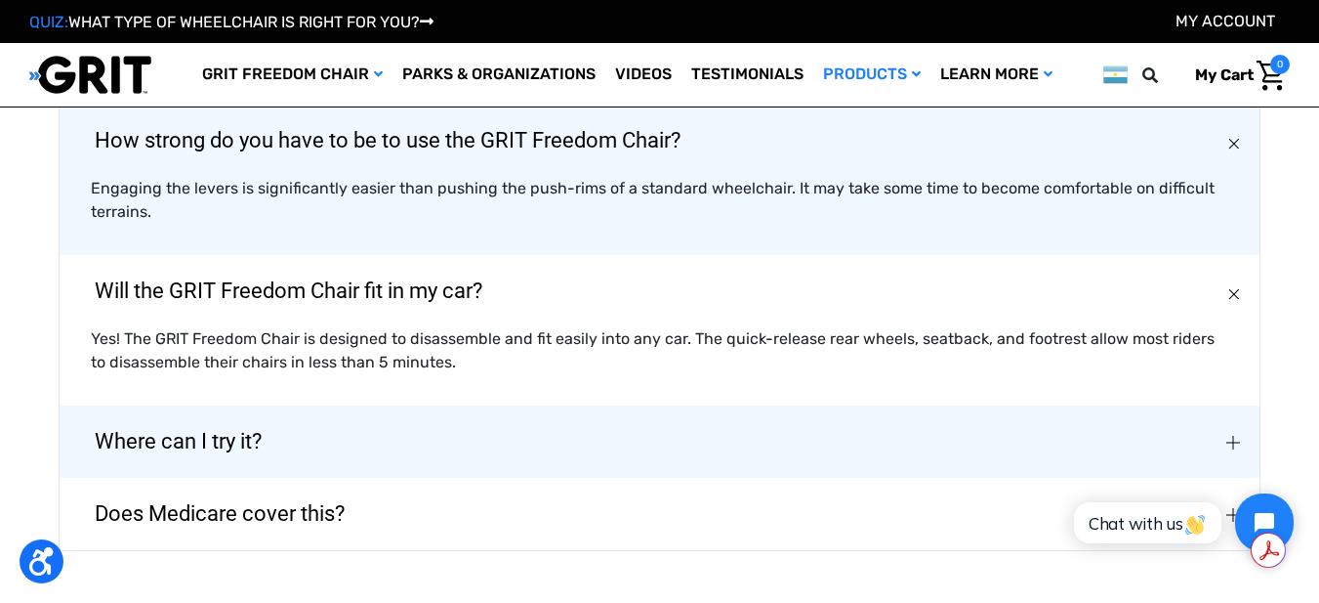
click at [1222, 439] on button "Where can I try it?" at bounding box center [660, 441] width 1200 height 72
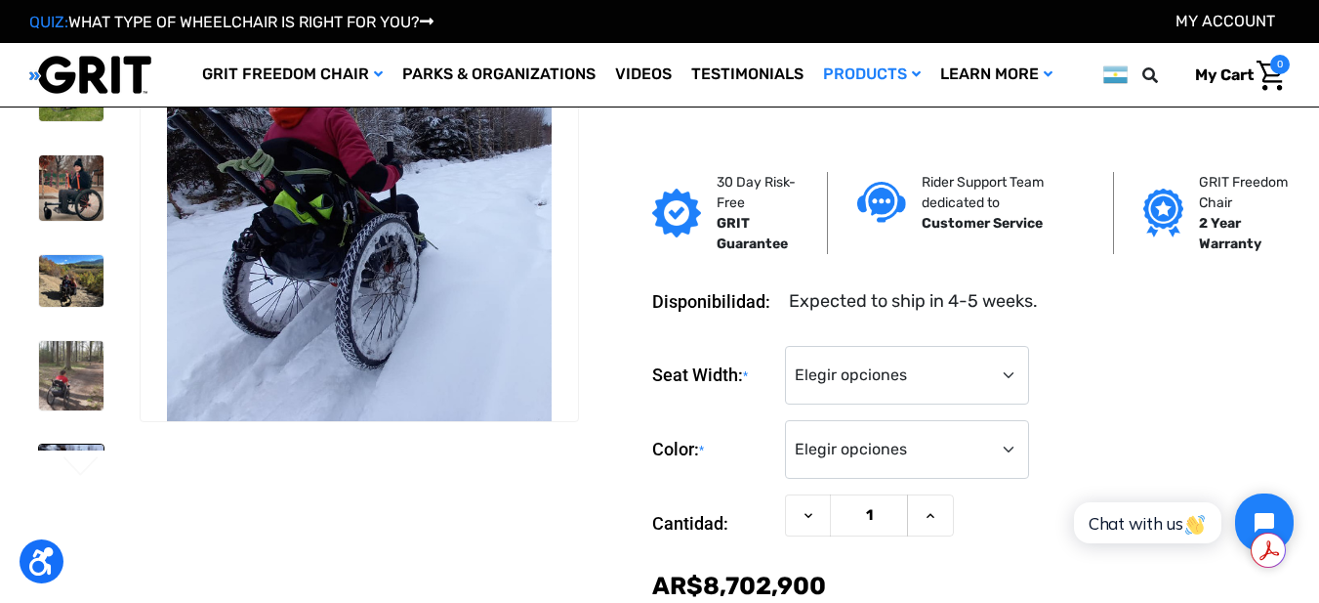
scroll to position [39, 0]
